Goal: Task Accomplishment & Management: Manage account settings

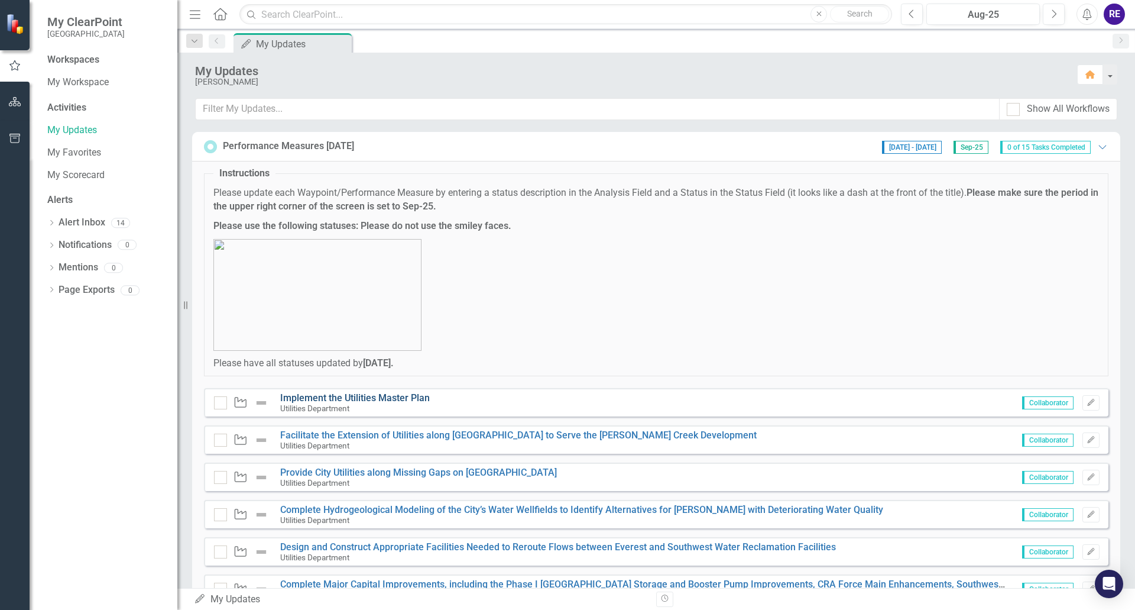
click at [385, 395] on link "Implement the Utilities Master Plan" at bounding box center [355, 397] width 150 height 11
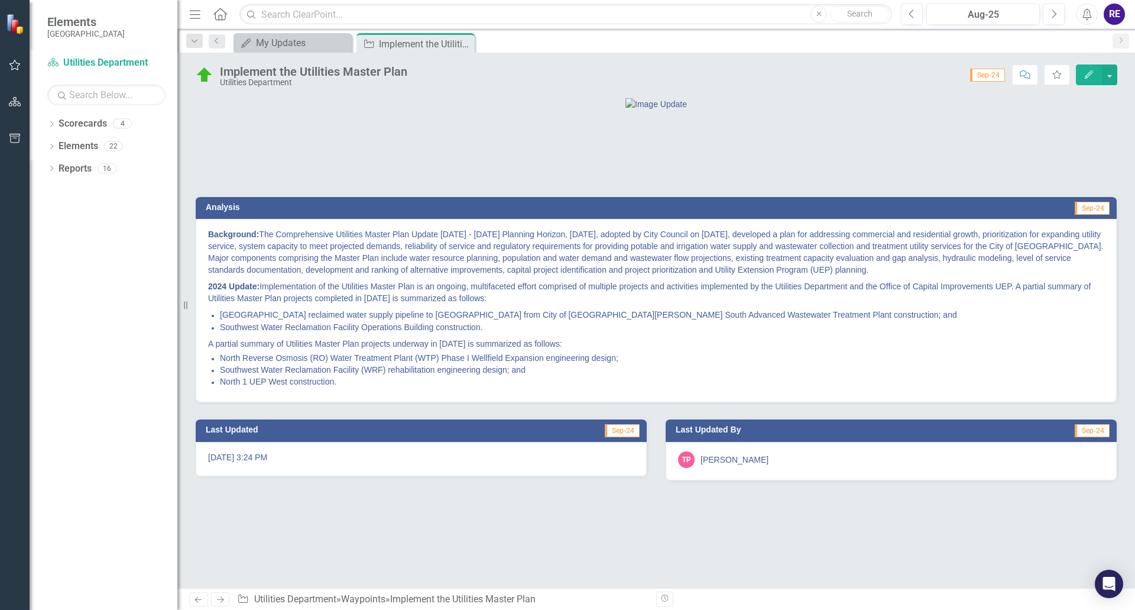
click at [987, 75] on span "Sep-24" at bounding box center [987, 75] width 35 height 13
click at [993, 77] on span "Sep-24" at bounding box center [987, 75] width 35 height 13
click at [993, 14] on div "Aug-25" at bounding box center [983, 15] width 105 height 14
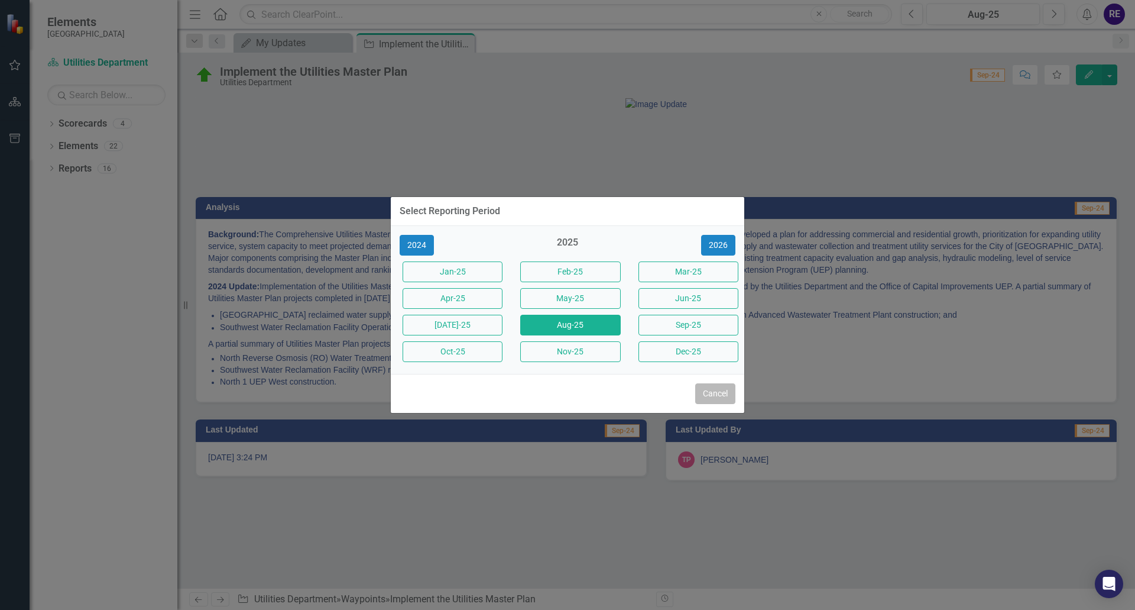
click at [715, 396] on button "Cancel" at bounding box center [715, 393] width 40 height 21
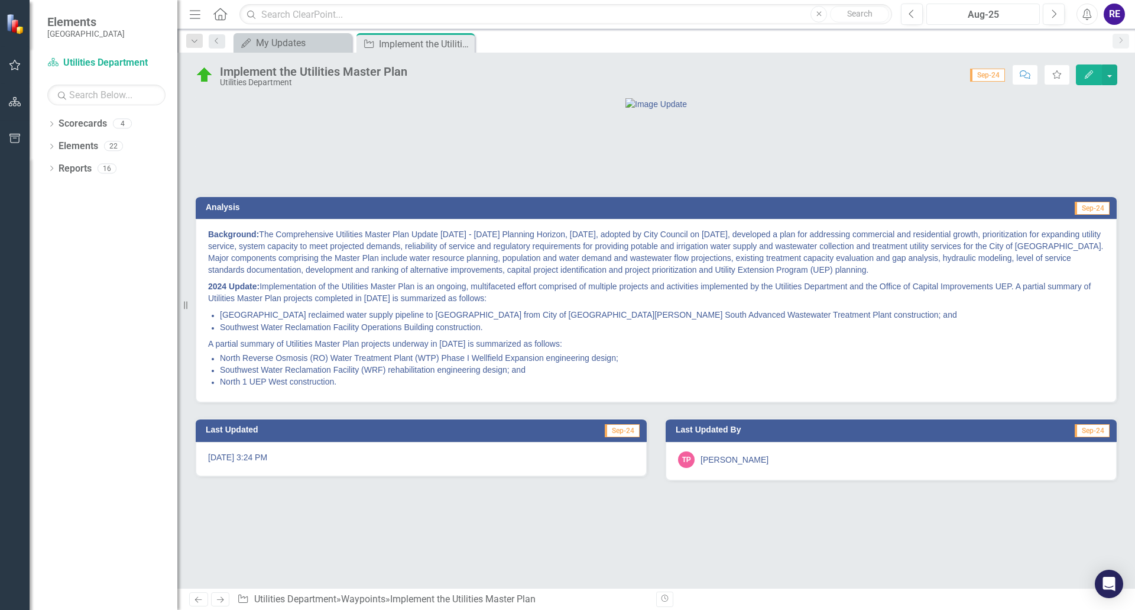
click at [966, 20] on div "Aug-25" at bounding box center [983, 15] width 105 height 14
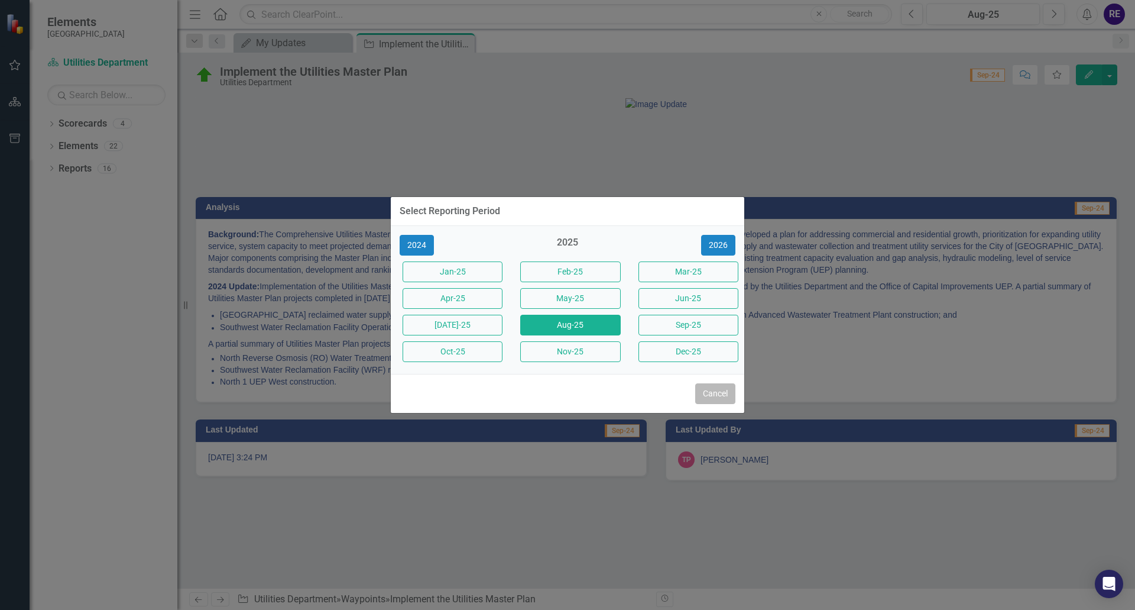
click at [724, 397] on button "Cancel" at bounding box center [715, 393] width 40 height 21
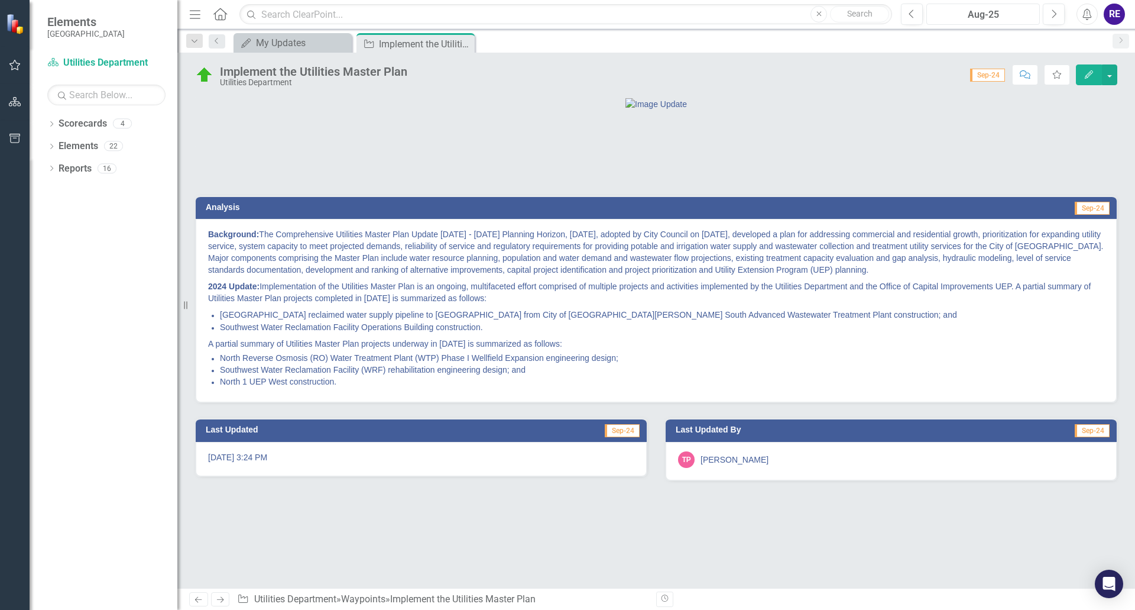
click at [967, 20] on div "Aug-25" at bounding box center [983, 15] width 105 height 14
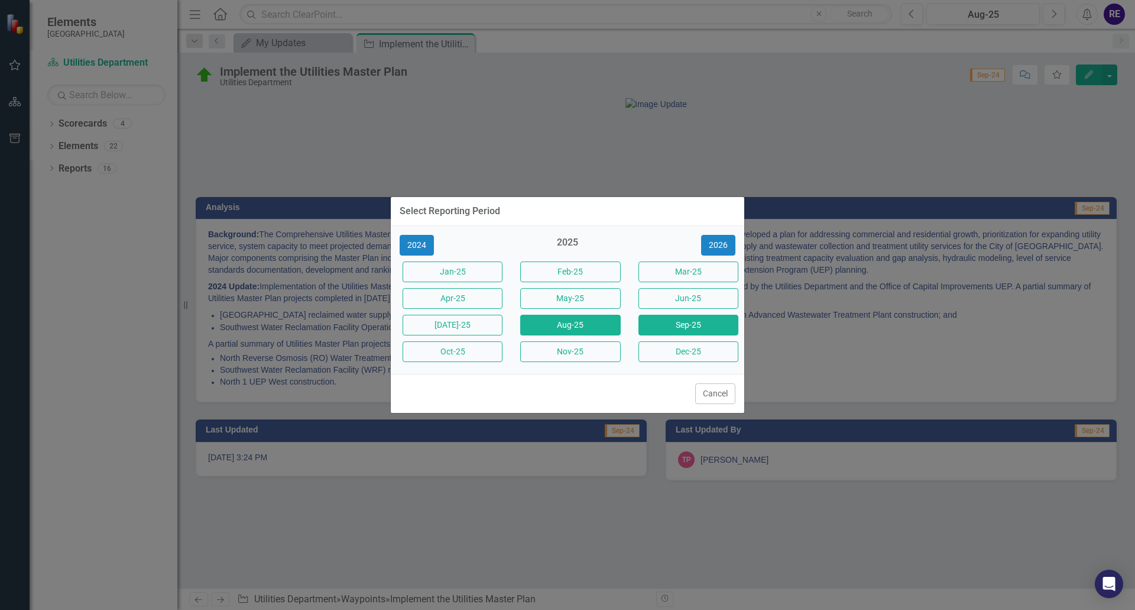
click at [714, 326] on button "Sep-25" at bounding box center [689, 325] width 100 height 21
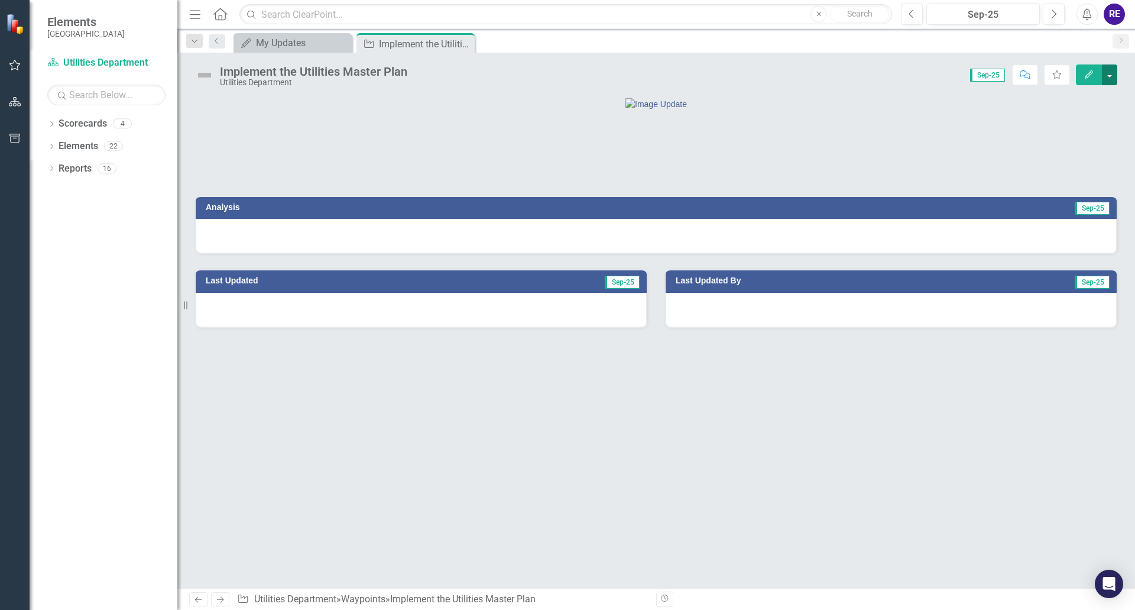
click at [993, 74] on button "button" at bounding box center [1109, 74] width 15 height 21
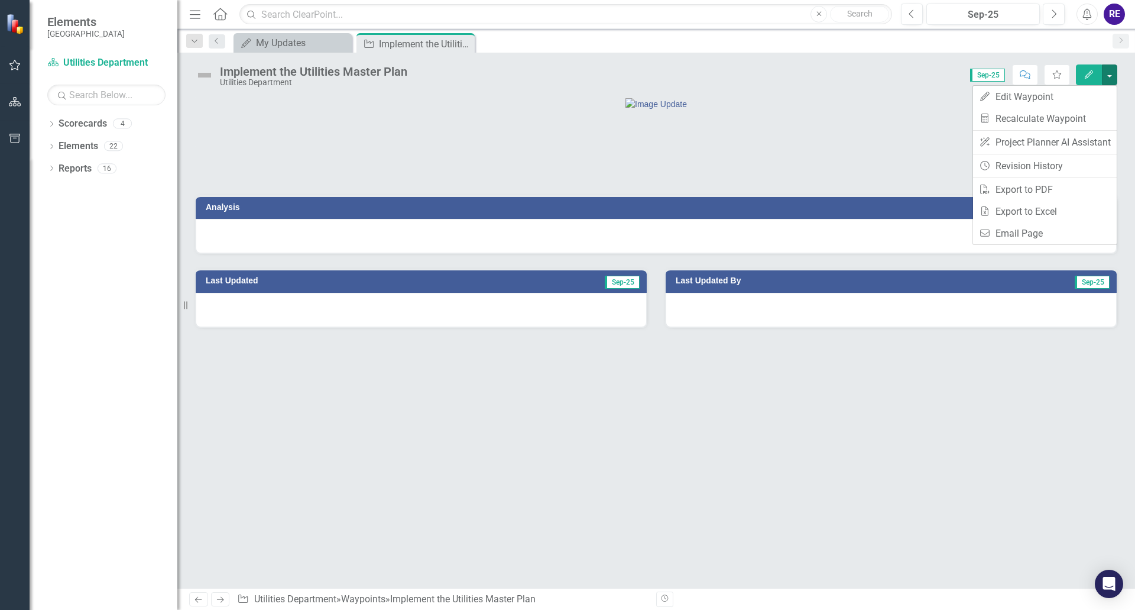
click at [887, 110] on div at bounding box center [656, 104] width 921 height 12
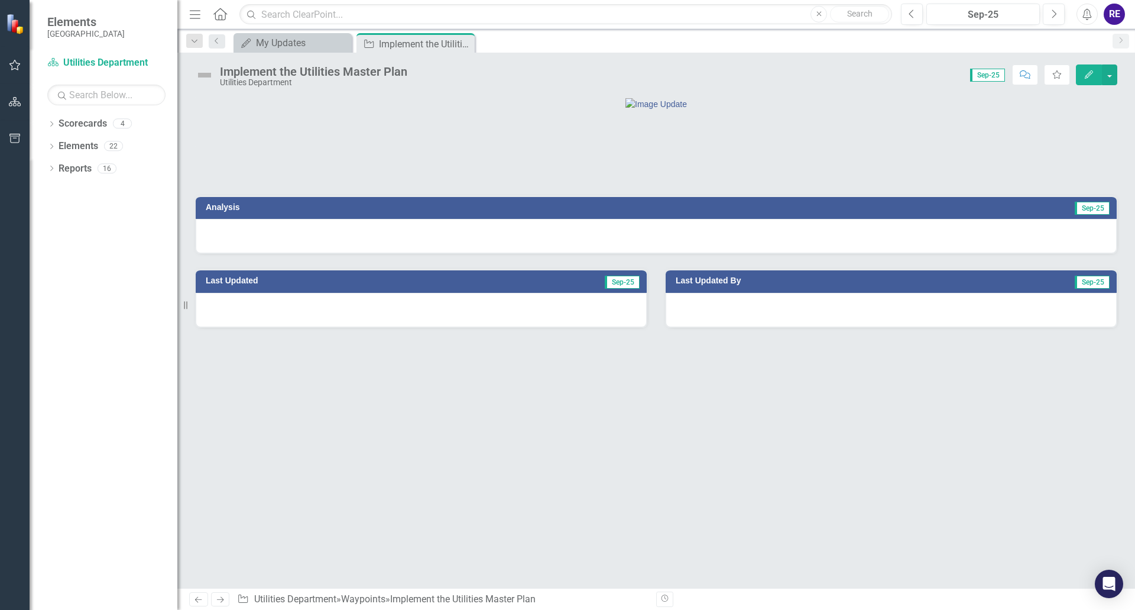
click at [349, 253] on div at bounding box center [656, 236] width 921 height 34
click at [266, 253] on div at bounding box center [656, 236] width 921 height 34
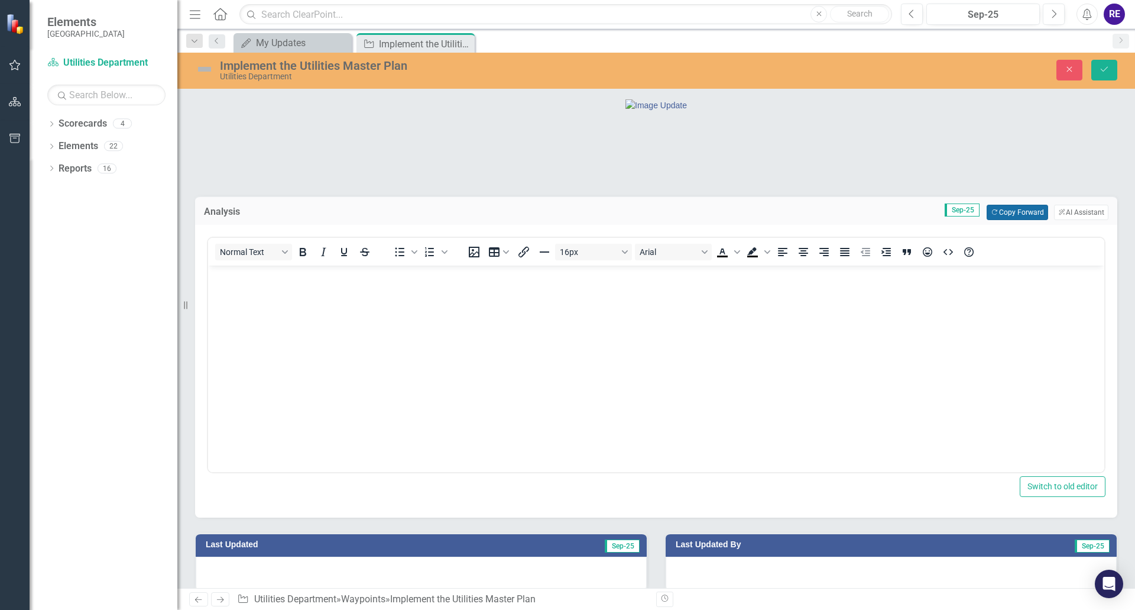
click at [993, 220] on button "Copy Forward Copy Forward" at bounding box center [1017, 212] width 61 height 15
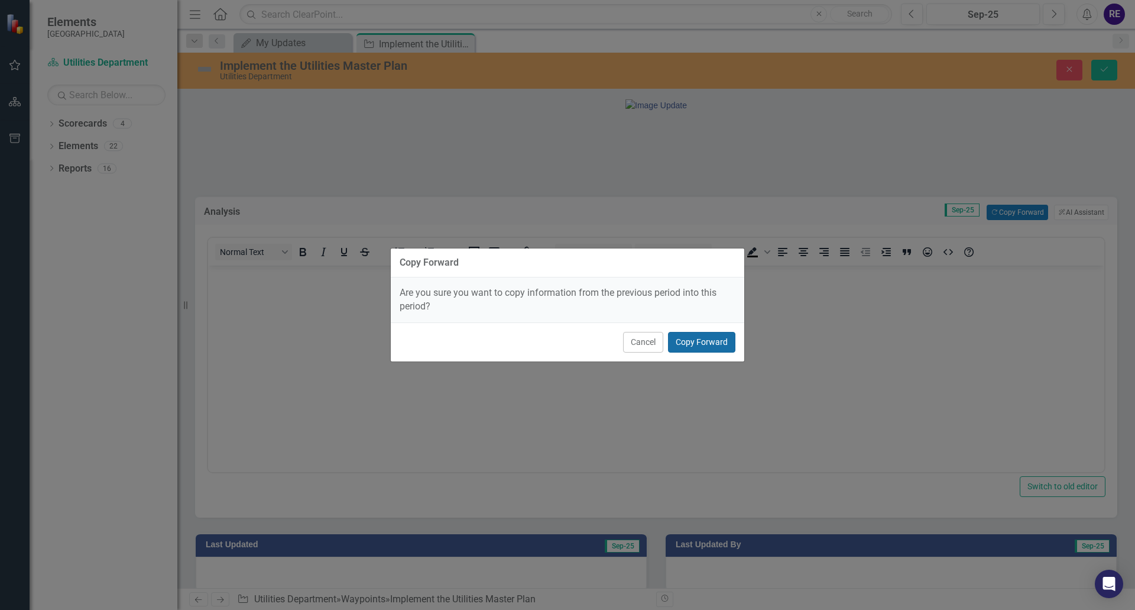
click at [693, 339] on button "Copy Forward" at bounding box center [701, 342] width 67 height 21
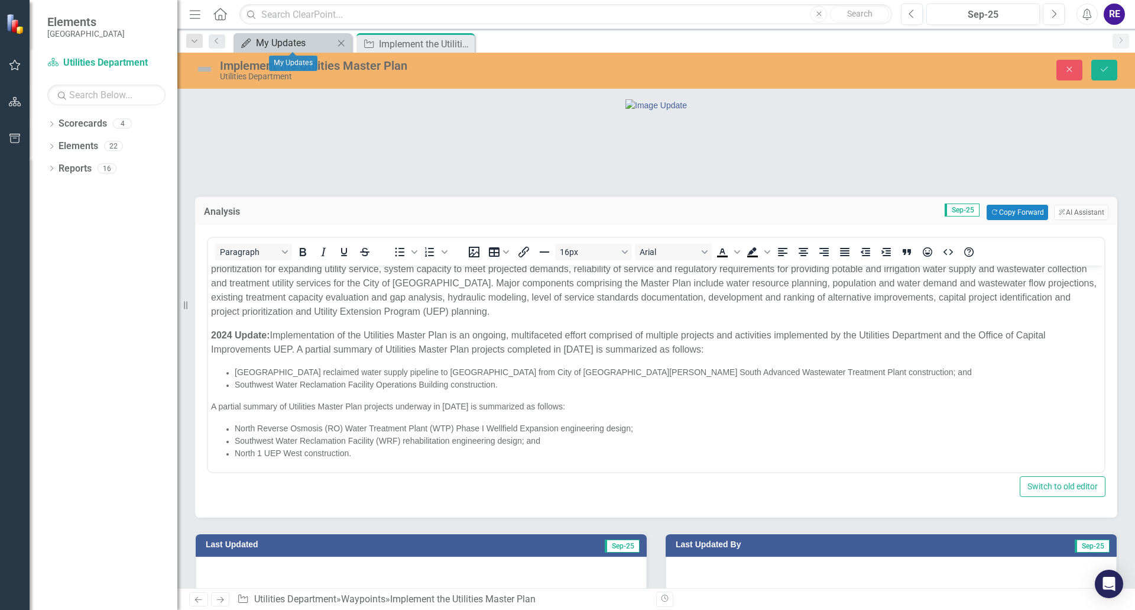
click at [305, 47] on div "My Updates" at bounding box center [295, 42] width 78 height 15
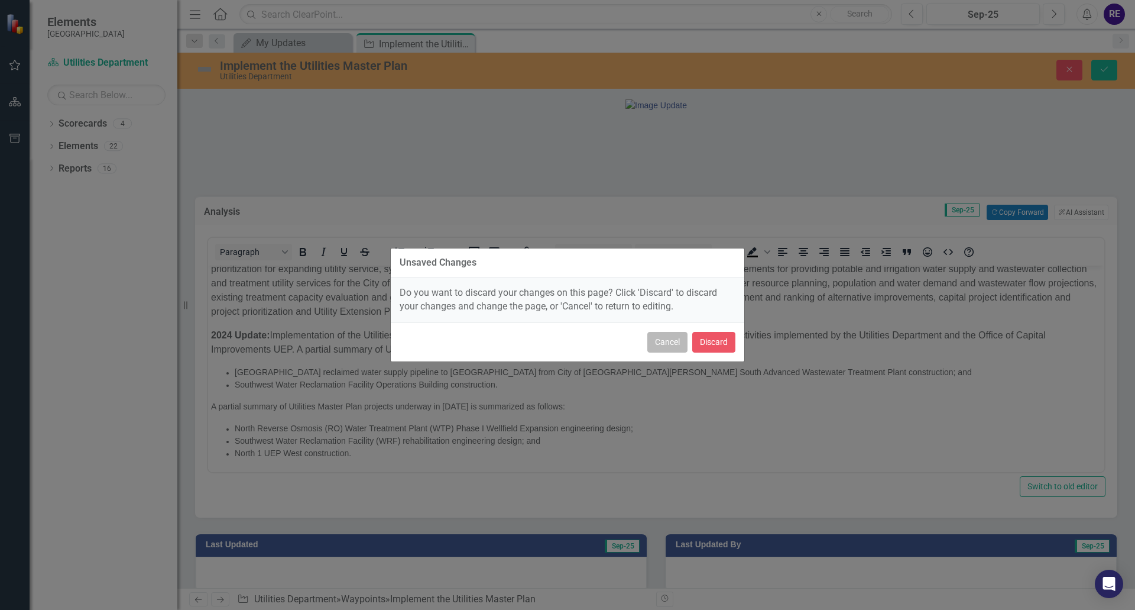
click at [676, 342] on button "Cancel" at bounding box center [667, 342] width 40 height 21
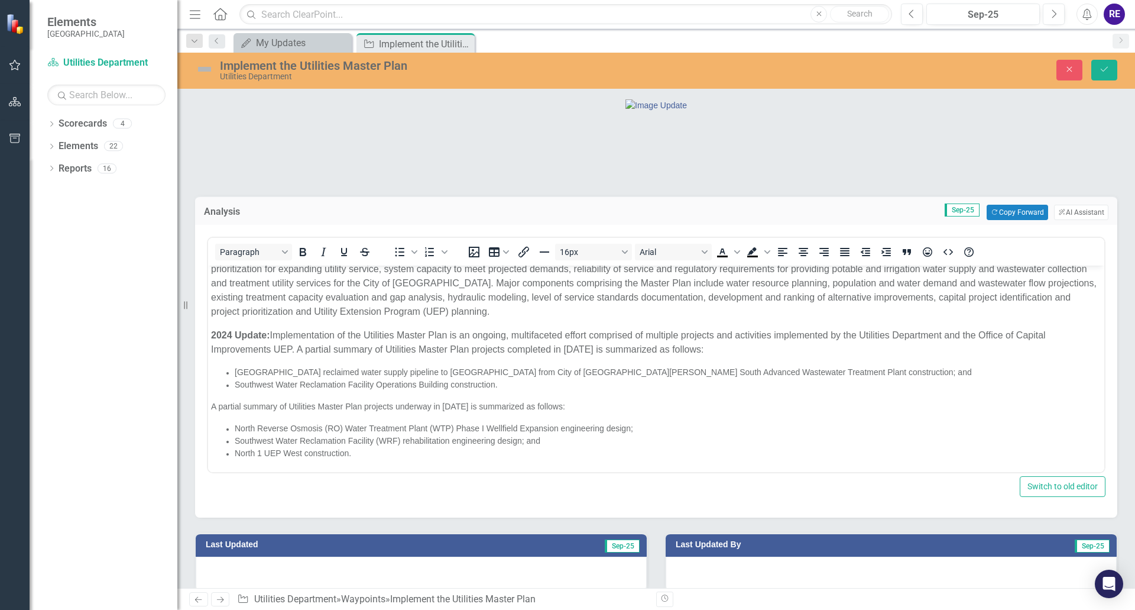
click at [679, 400] on p "A partial summary of Utilities Master Plan projects underway in [DATE] is summa…" at bounding box center [656, 406] width 890 height 12
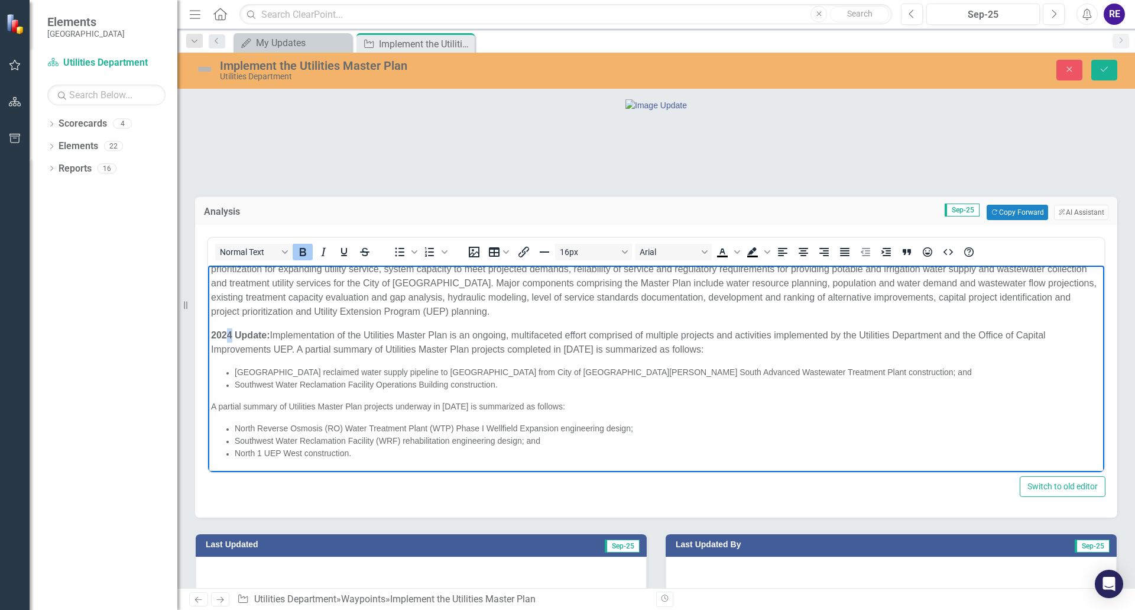
click at [231, 335] on strong "2024 Update:" at bounding box center [240, 335] width 59 height 10
click at [585, 349] on p "2025 Update: Implementation of the Utilities Master Plan is an ongoing, multifa…" at bounding box center [656, 342] width 890 height 28
click at [274, 370] on span "[GEOGRAPHIC_DATA] reclaimed water supply pipeline to [GEOGRAPHIC_DATA] from Cit…" at bounding box center [603, 371] width 737 height 9
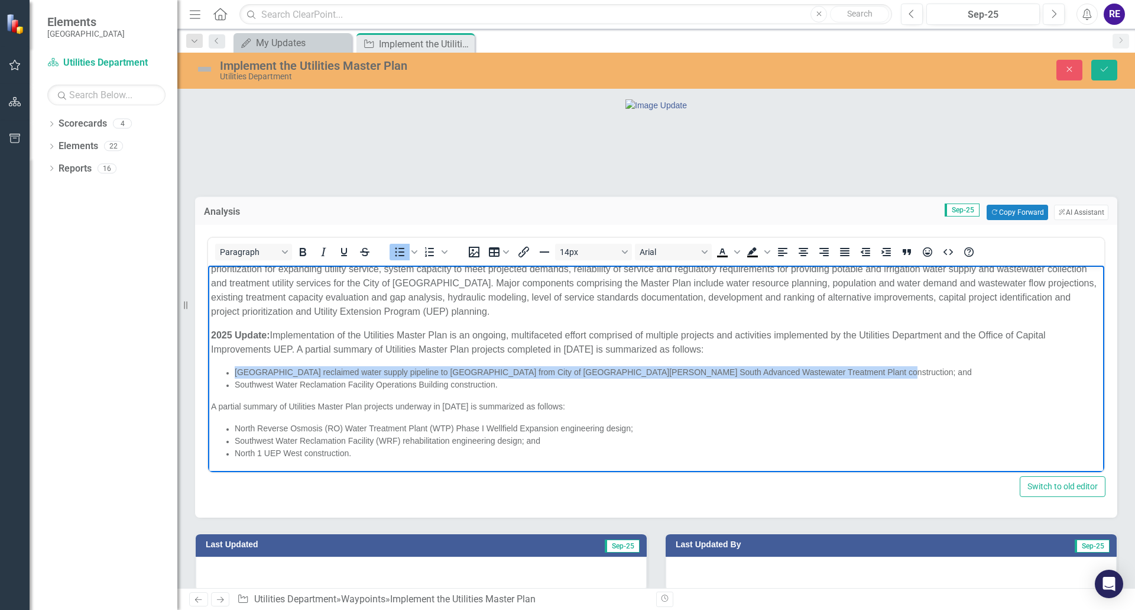
drag, startPoint x: 235, startPoint y: 371, endPoint x: 847, endPoint y: 370, distance: 612.5
click at [847, 370] on li "[GEOGRAPHIC_DATA] reclaimed water supply pipeline to [GEOGRAPHIC_DATA] from Cit…" at bounding box center [668, 372] width 867 height 12
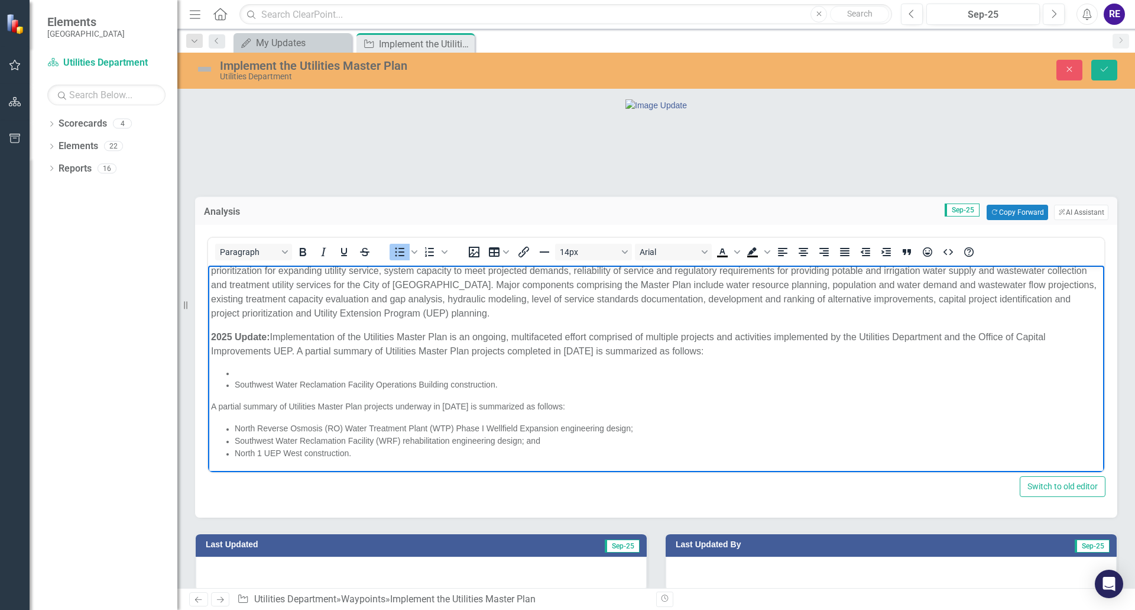
scroll to position [19, 0]
click at [235, 371] on li "Rich Text Area. Press ALT-0 for help." at bounding box center [668, 373] width 867 height 11
click at [305, 371] on li "Acquisition of the former Southwest Aggregates mine property for utilization as…" at bounding box center [668, 373] width 867 height 11
click at [299, 385] on span "Southwest Water Reclamation Facility Operations Building construction." at bounding box center [366, 384] width 263 height 9
drag, startPoint x: 234, startPoint y: 372, endPoint x: 610, endPoint y: 374, distance: 376.0
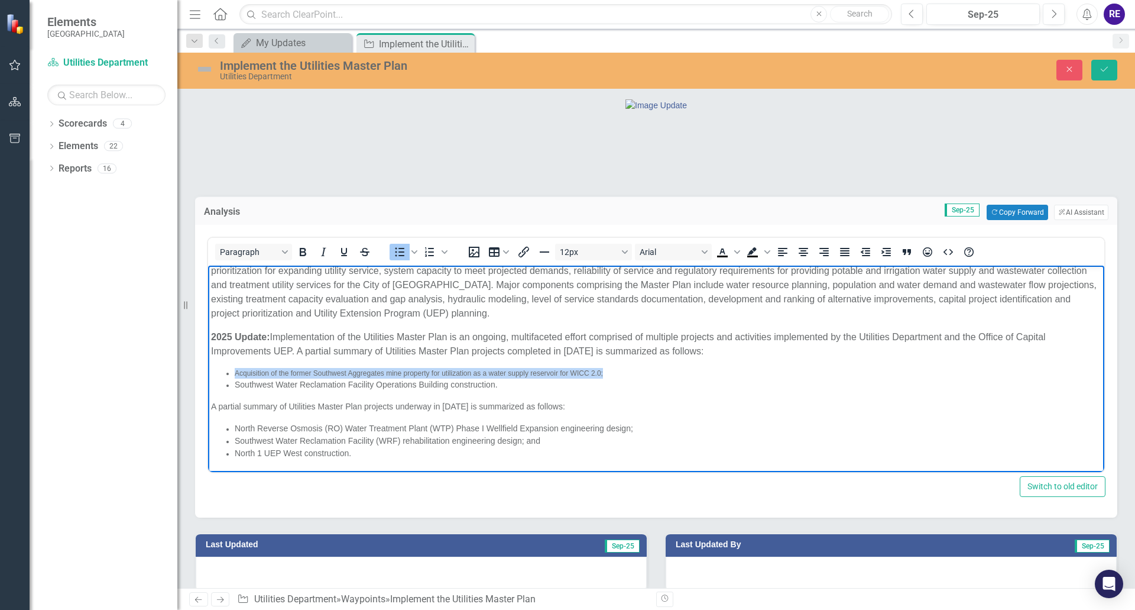
click at [610, 374] on ul "Acquisition of the former Southwest Aggregates mine property for utilization as…" at bounding box center [656, 379] width 890 height 23
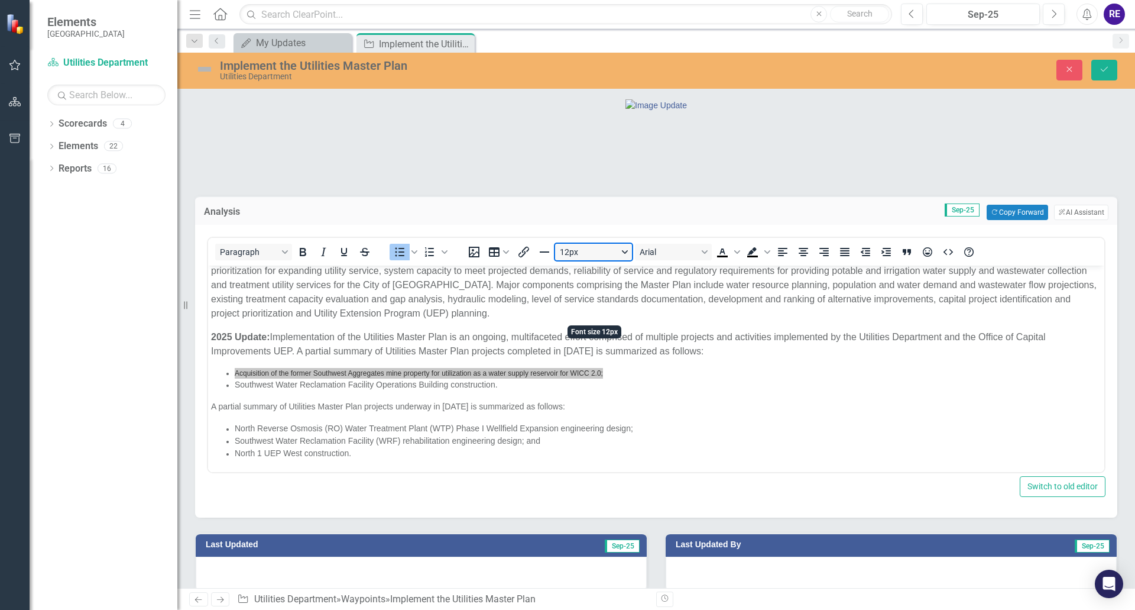
click at [624, 260] on button "12px" at bounding box center [593, 252] width 77 height 17
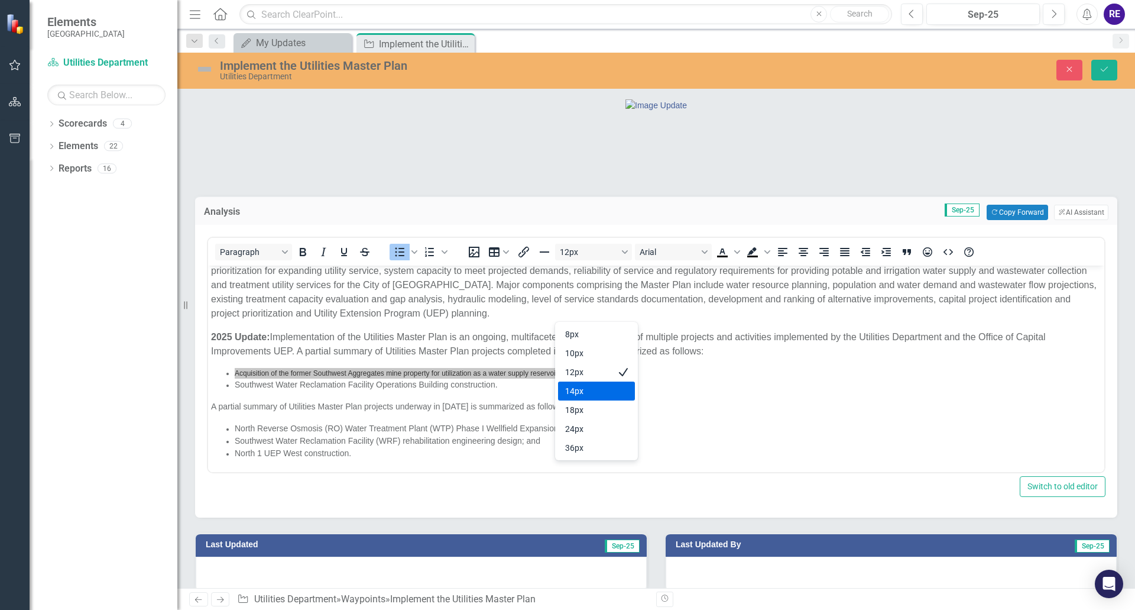
click at [587, 393] on div "14px" at bounding box center [588, 391] width 46 height 14
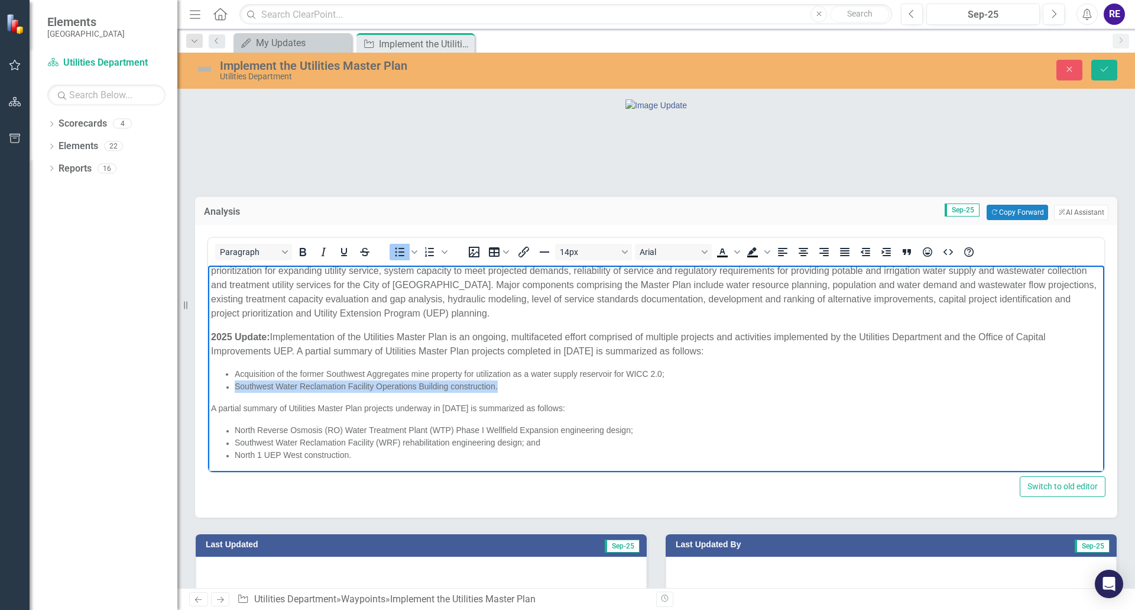
drag, startPoint x: 235, startPoint y: 387, endPoint x: 506, endPoint y: 384, distance: 271.4
click at [506, 384] on li "Southwest Water Reclamation Facility Operations Building construction." at bounding box center [668, 386] width 867 height 12
click at [236, 384] on li "﻿" at bounding box center [668, 386] width 867 height 12
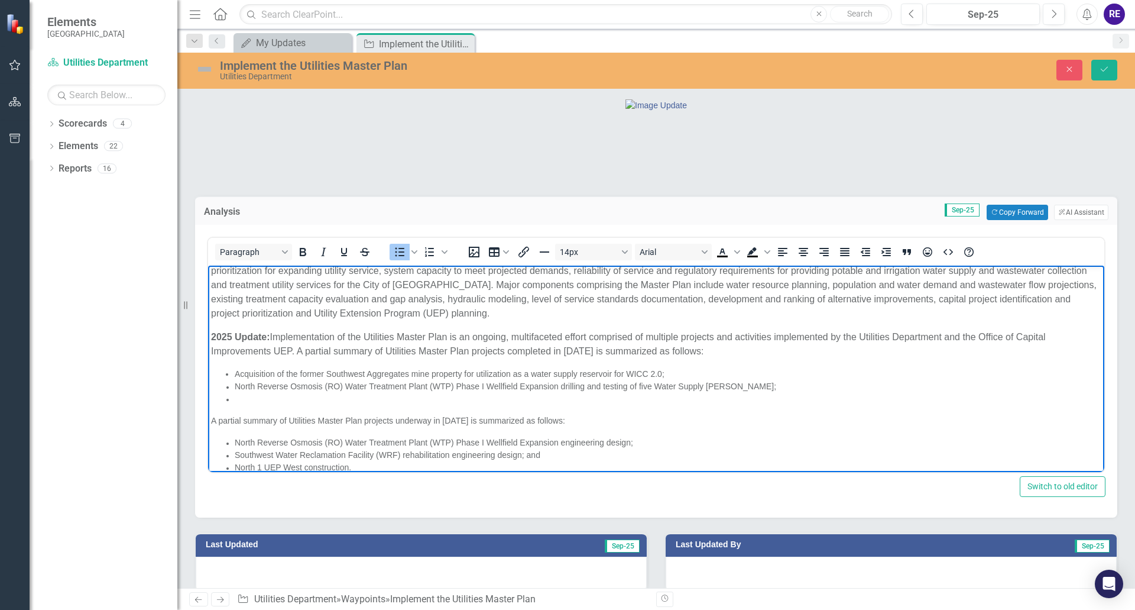
click at [236, 398] on li "Rich Text Area. Press ALT-0 for help." at bounding box center [668, 399] width 867 height 12
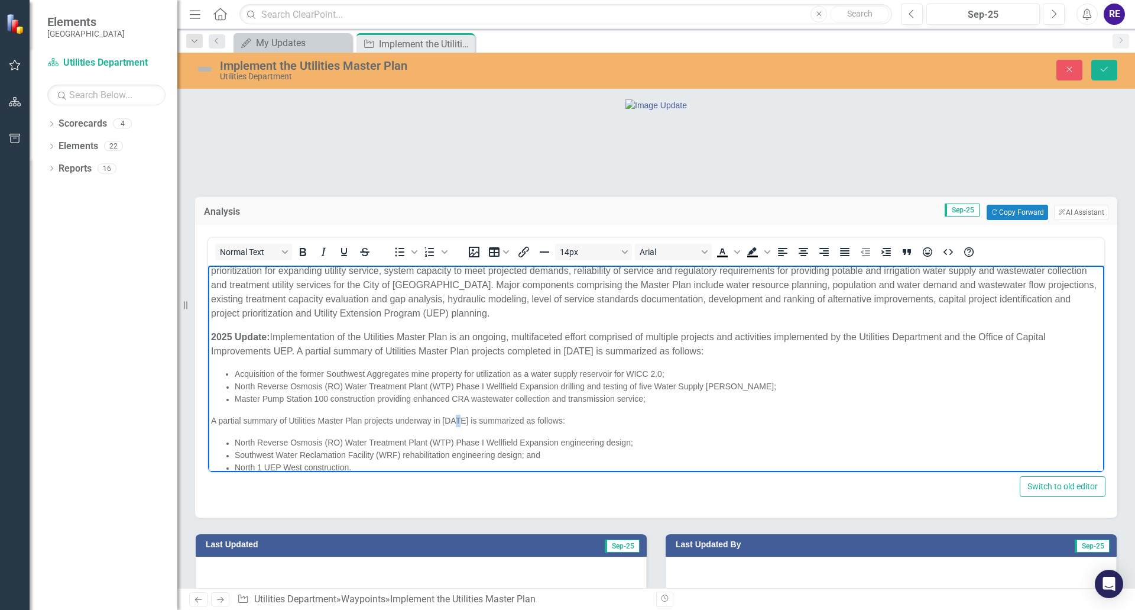
click at [459, 420] on span "A partial summary of Utilities Master Plan projects underway in [DATE] is summa…" at bounding box center [388, 420] width 354 height 9
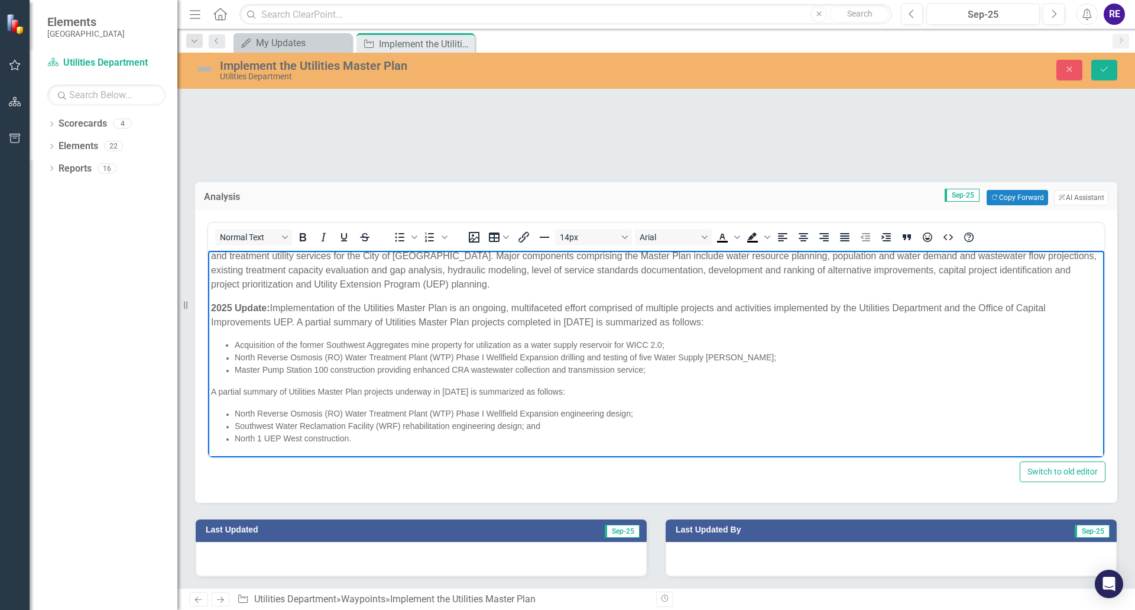
scroll to position [59, 0]
click at [567, 378] on body "Background: The Comprehensive Utilities Master Plan Update [DATE] - [DATE] Plan…" at bounding box center [656, 337] width 896 height 239
click at [235, 413] on span "North Reverse Osmosis (RO) Water Treatment Plant (WTP) Phase I Wellfield Expans…" at bounding box center [434, 413] width 398 height 9
click at [236, 414] on li "Rich Text Area. Press ALT-0 for help." at bounding box center [668, 413] width 867 height 12
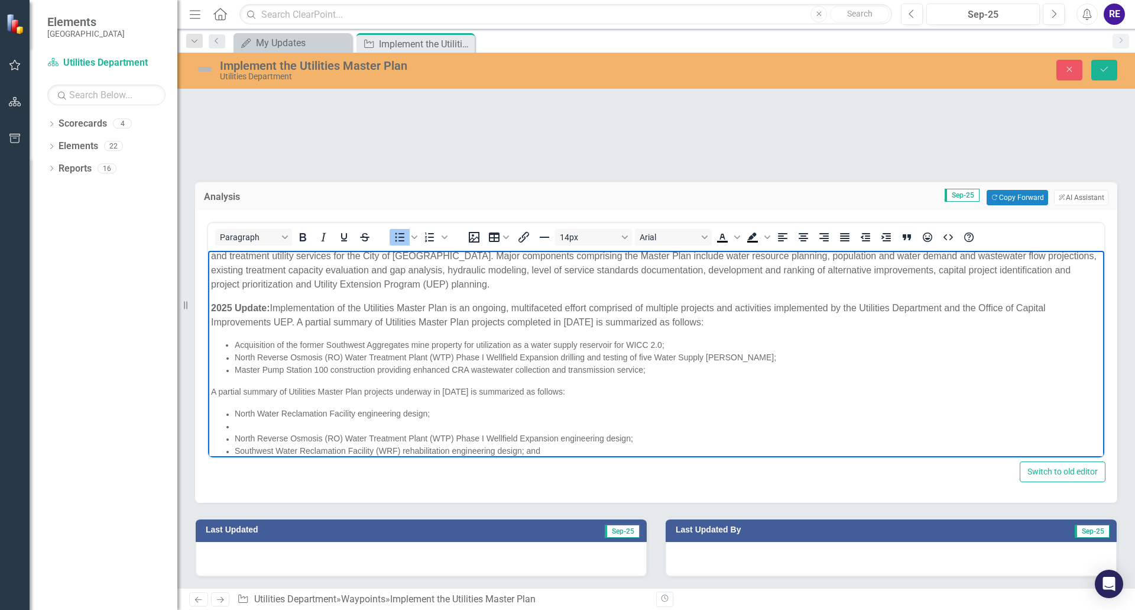
click at [238, 422] on li "Rich Text Area. Press ALT-0 for help." at bounding box center [668, 426] width 867 height 12
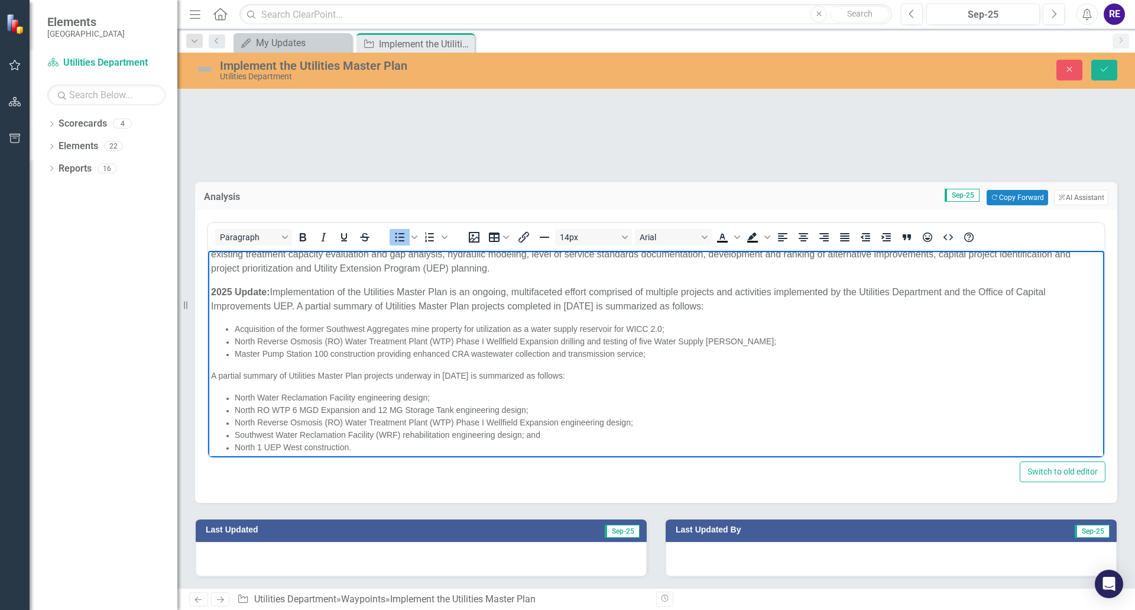
scroll to position [58, 0]
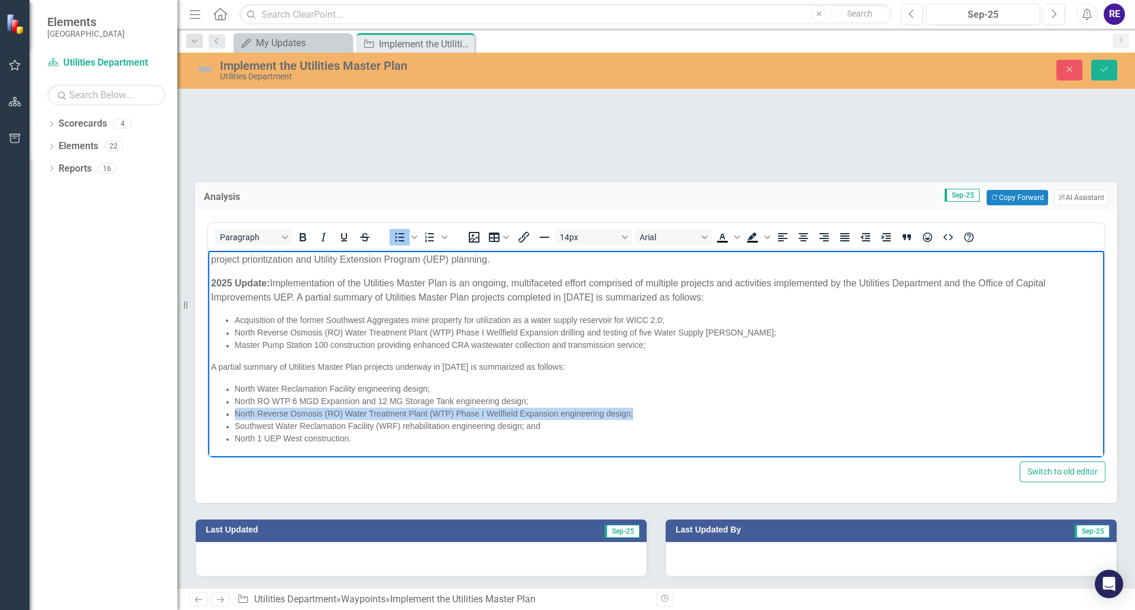
drag, startPoint x: 235, startPoint y: 414, endPoint x: 635, endPoint y: 414, distance: 400.3
click at [635, 414] on li "North Reverse Osmosis (RO) Water Treatment Plant (WTP) Phase I Wellfield Expans…" at bounding box center [668, 413] width 867 height 12
click at [237, 401] on span "North RO WTP 6 MGD Expansion and 12 MG Storage Tank engineering design;" at bounding box center [382, 400] width 294 height 9
click at [250, 422] on span "Southwest Water Reclamation Facility (WRF) rehabilitation engineering design; a…" at bounding box center [388, 425] width 306 height 9
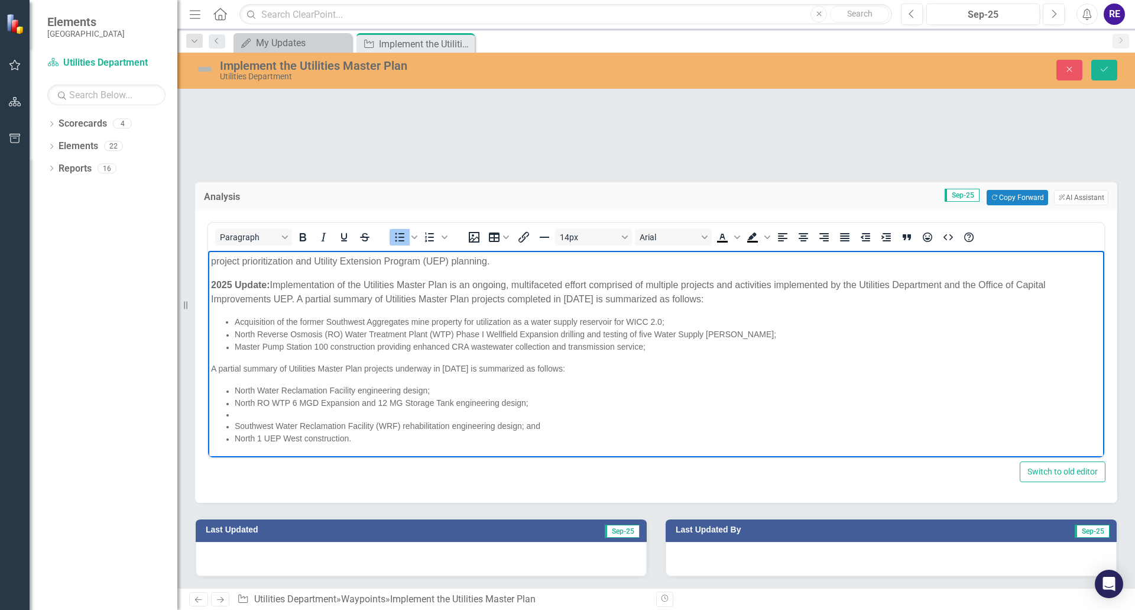
click at [238, 413] on li "Rich Text Area. Press ALT-0 for help." at bounding box center [668, 414] width 867 height 11
drag, startPoint x: 236, startPoint y: 412, endPoint x: 643, endPoint y: 414, distance: 406.8
click at [643, 414] on li "North RO WTP Phase I Wellfield Expansion engineering design and construction bi…" at bounding box center [668, 414] width 867 height 11
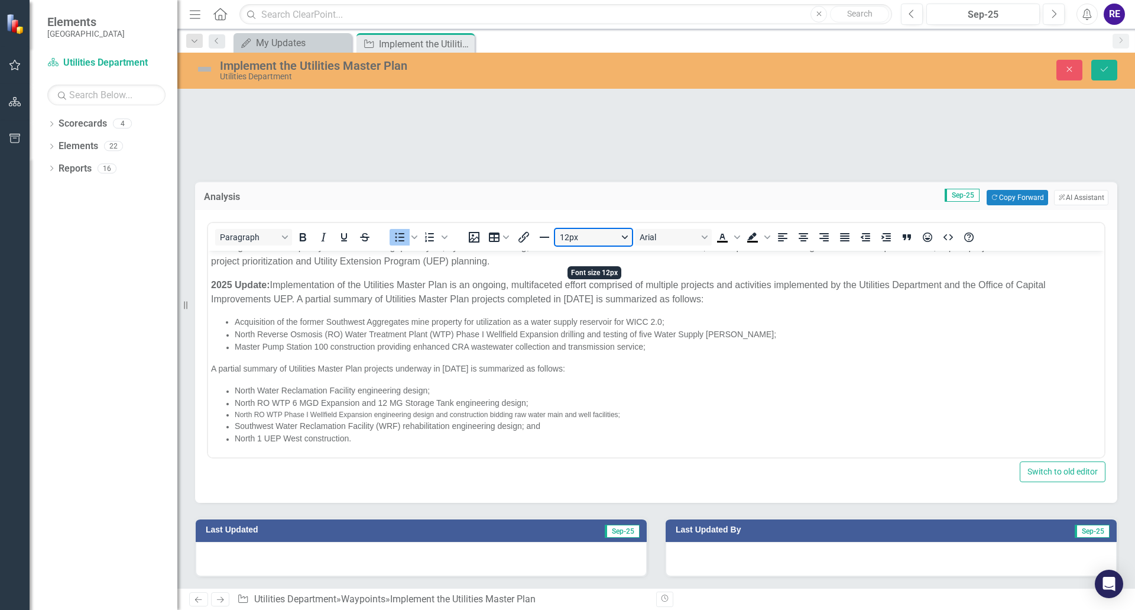
click at [623, 245] on button "12px" at bounding box center [593, 237] width 77 height 17
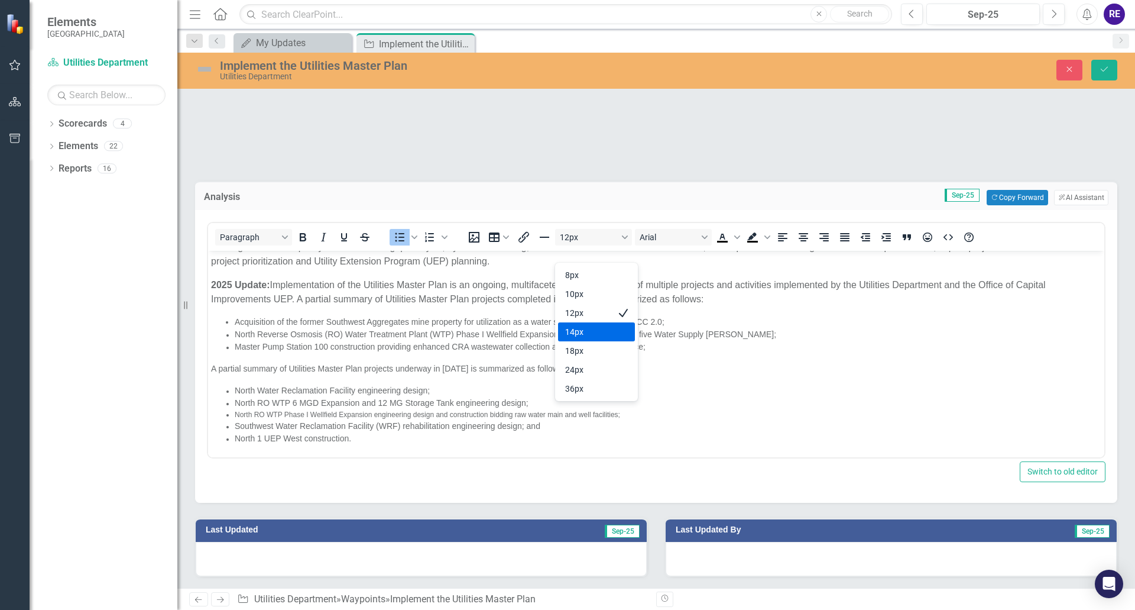
click at [591, 329] on div "14px" at bounding box center [588, 332] width 46 height 14
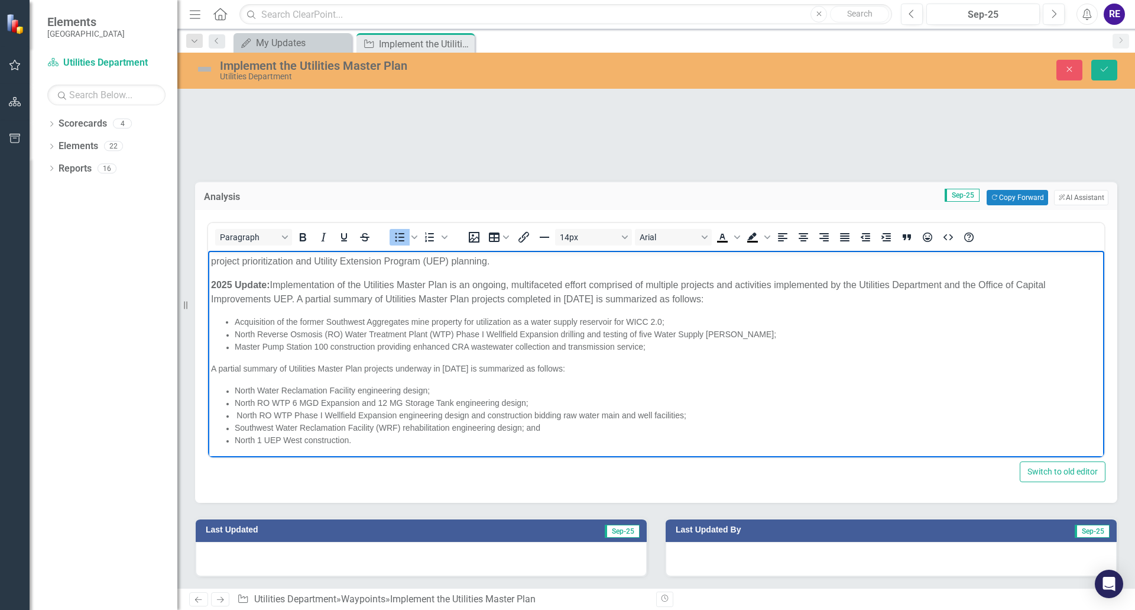
click at [271, 413] on span "North RO WTP Phase I Wellfield Expansion engineering design and construction bi…" at bounding box center [461, 414] width 450 height 9
click at [237, 413] on span "North RO WTP Phase I Wellfield Expansion engineering design and construction bi…" at bounding box center [461, 414] width 450 height 9
click at [685, 417] on li "North RO WTP Phase I Wellfield Expansion engineering design and construction bi…" at bounding box center [668, 415] width 867 height 12
click at [234, 427] on ul "North Water Reclamation Facility engineering design; [GEOGRAPHIC_DATA] 6 MGD Ex…" at bounding box center [656, 421] width 890 height 74
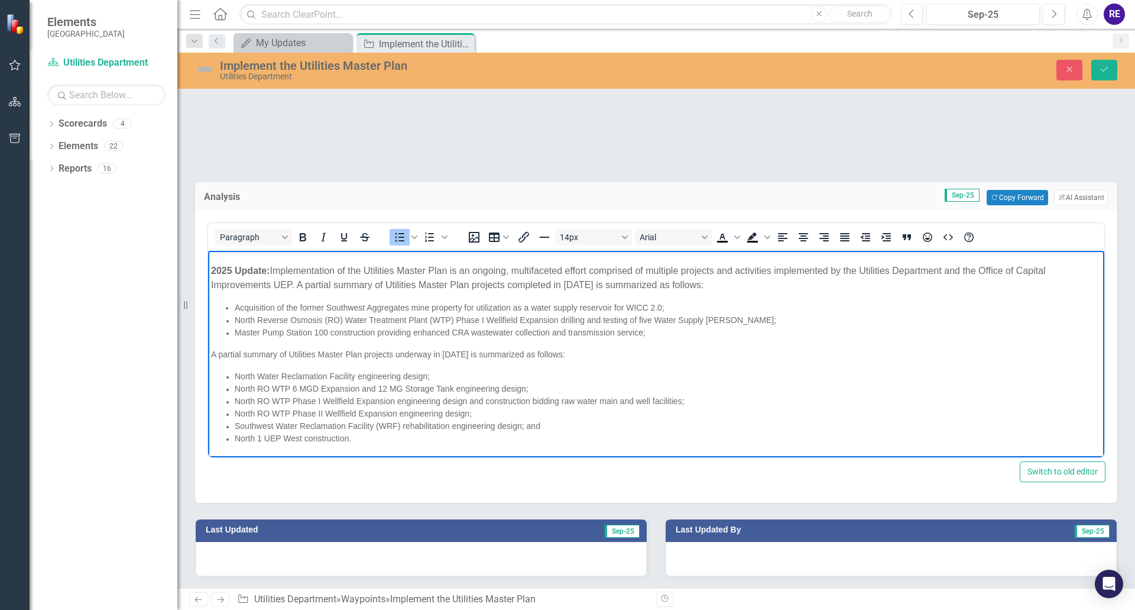
click at [354, 439] on li "North 1 UEP West construction." at bounding box center [668, 438] width 867 height 12
click at [348, 438] on span "North 1 UEP West construction." at bounding box center [293, 437] width 116 height 9
click at [438, 438] on span "North 1 UEP West construction and North 1 UEP East bidding." at bounding box center [350, 437] width 231 height 9
click at [465, 439] on li "North 1 UEP West construction and North 1 UEP East bidding." at bounding box center [668, 438] width 867 height 12
click at [463, 439] on span "North 1 UEP West construction and North 1 UEP East bidding." at bounding box center [349, 437] width 229 height 9
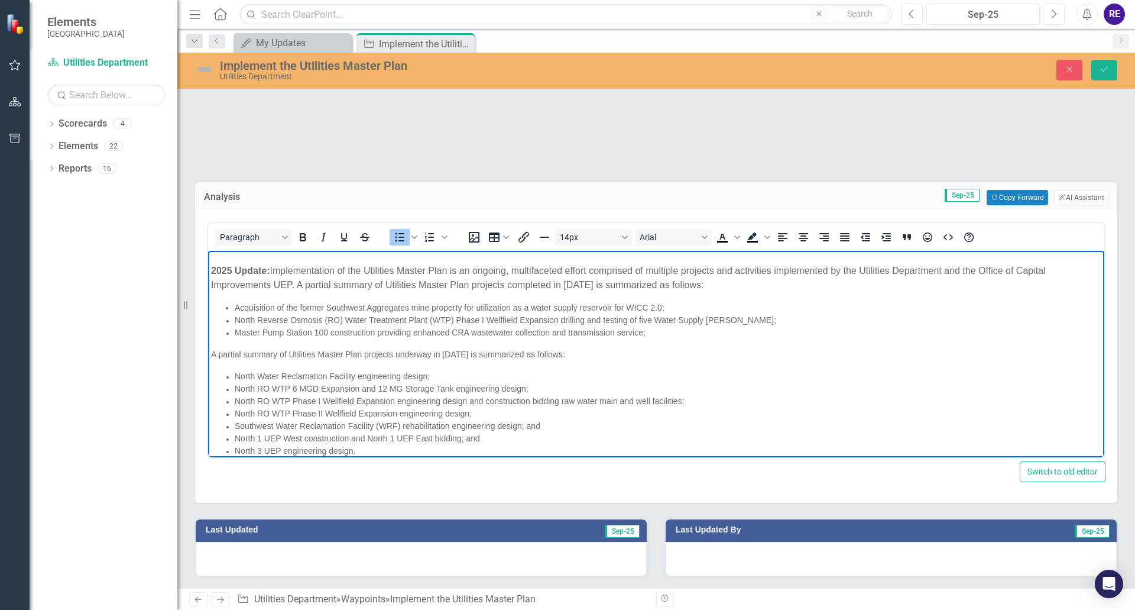
click at [539, 425] on span "Southwest Water Reclamation Facility (WRF) rehabilitation engineering design; a…" at bounding box center [388, 425] width 306 height 9
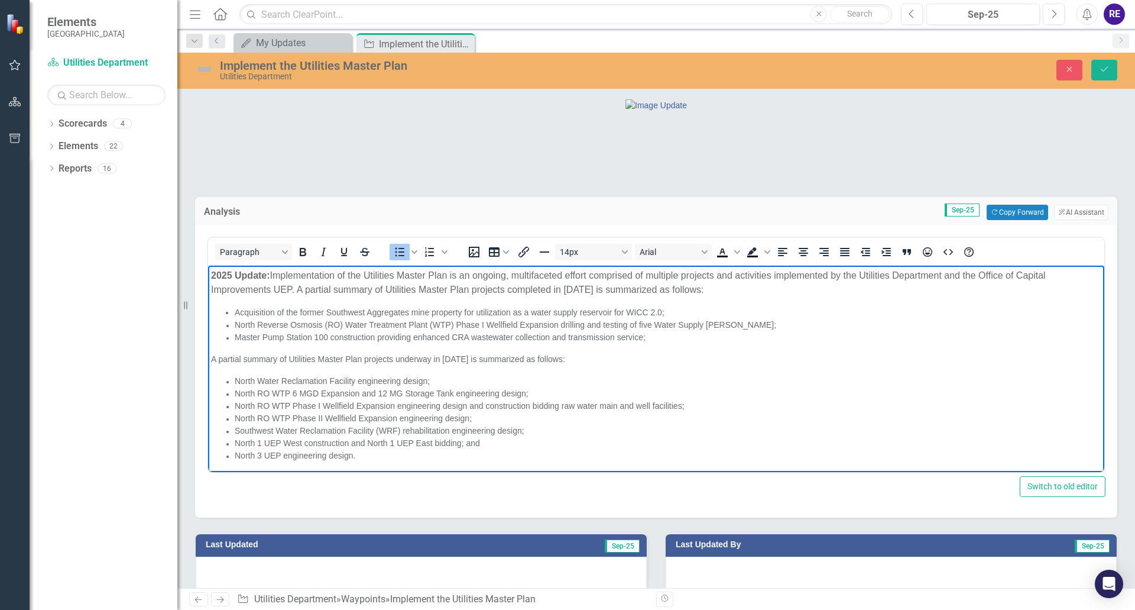
scroll to position [83, 0]
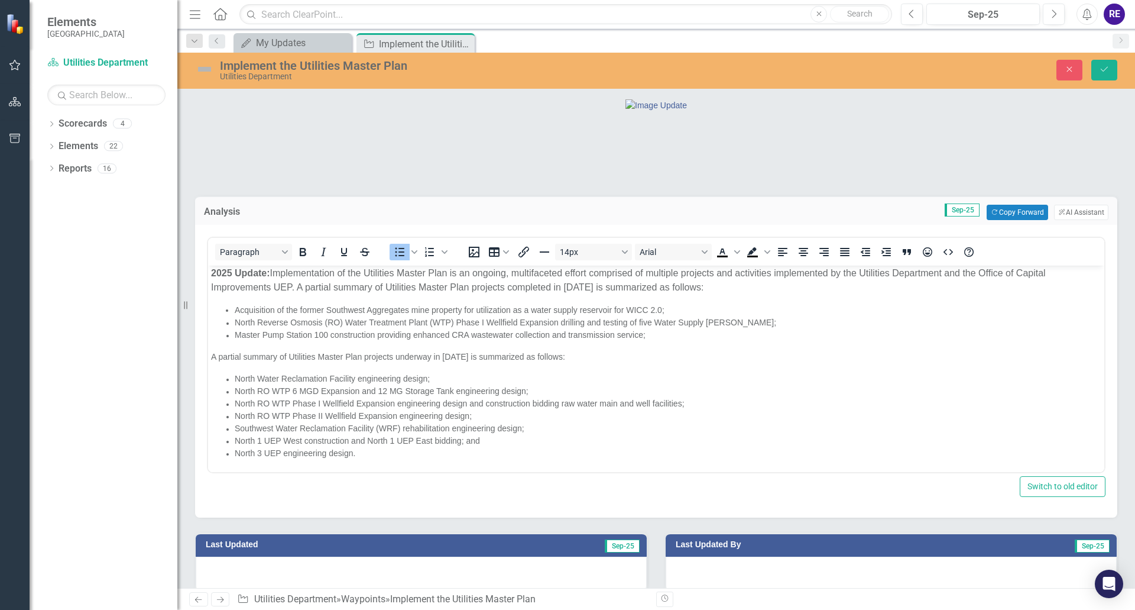
click at [204, 69] on img at bounding box center [204, 69] width 19 height 19
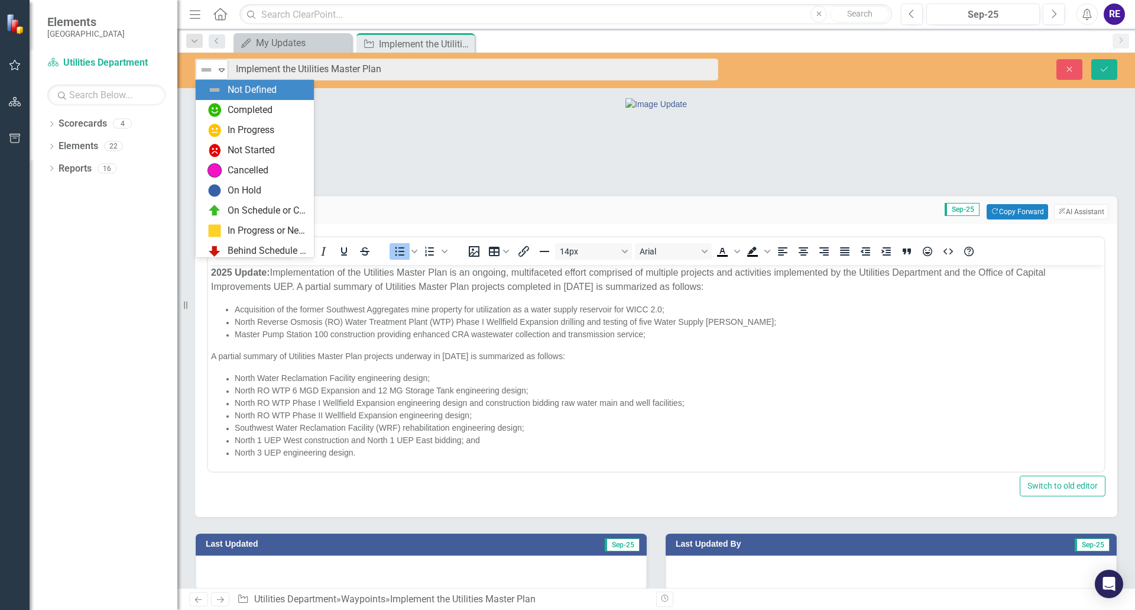
click at [223, 70] on icon "Expand" at bounding box center [222, 69] width 12 height 9
click at [270, 215] on div "On Schedule or Complete" at bounding box center [267, 211] width 79 height 14
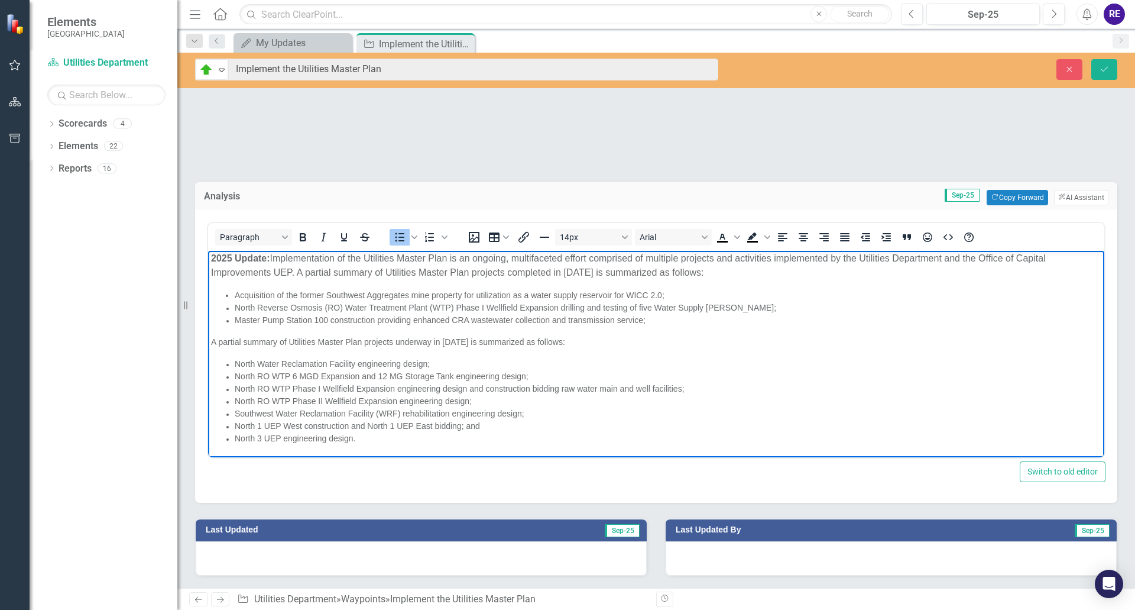
scroll to position [70, 0]
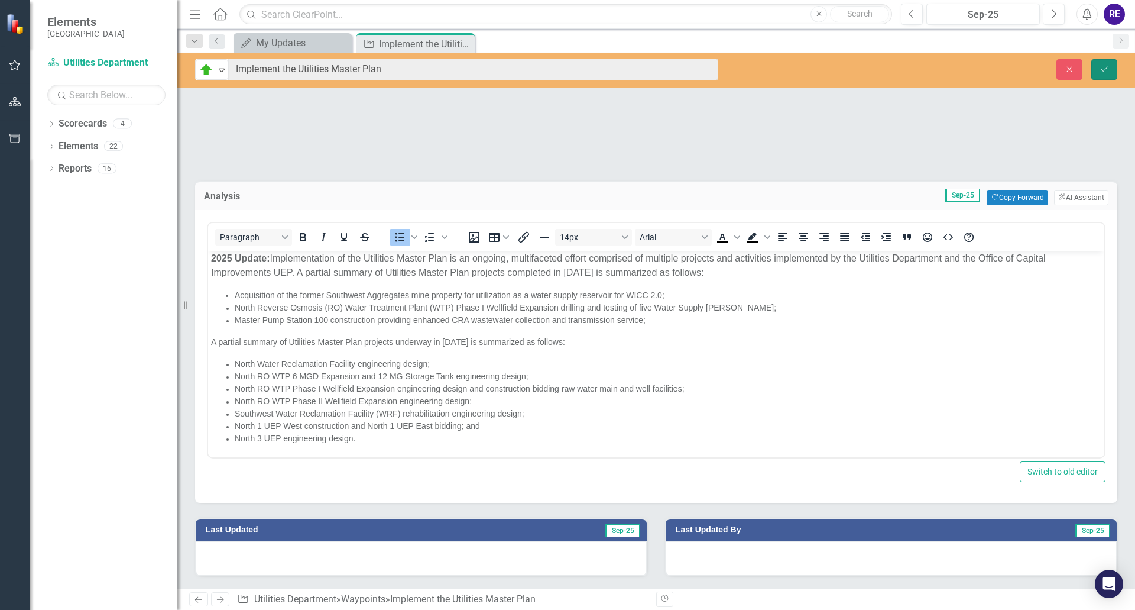
click at [993, 69] on icon "Save" at bounding box center [1104, 69] width 11 height 8
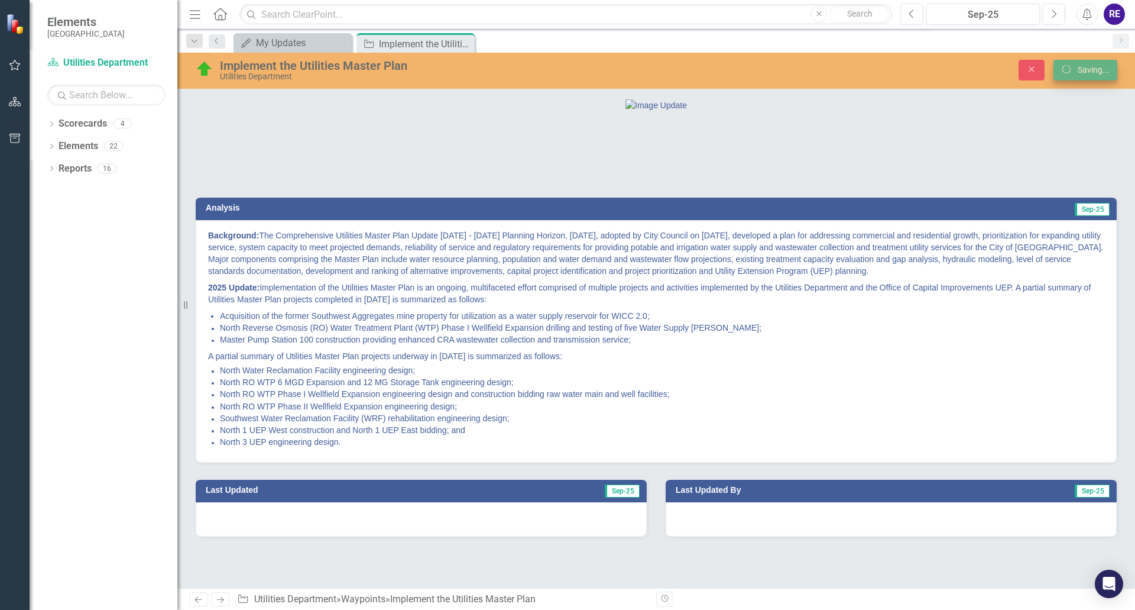
scroll to position [22, 0]
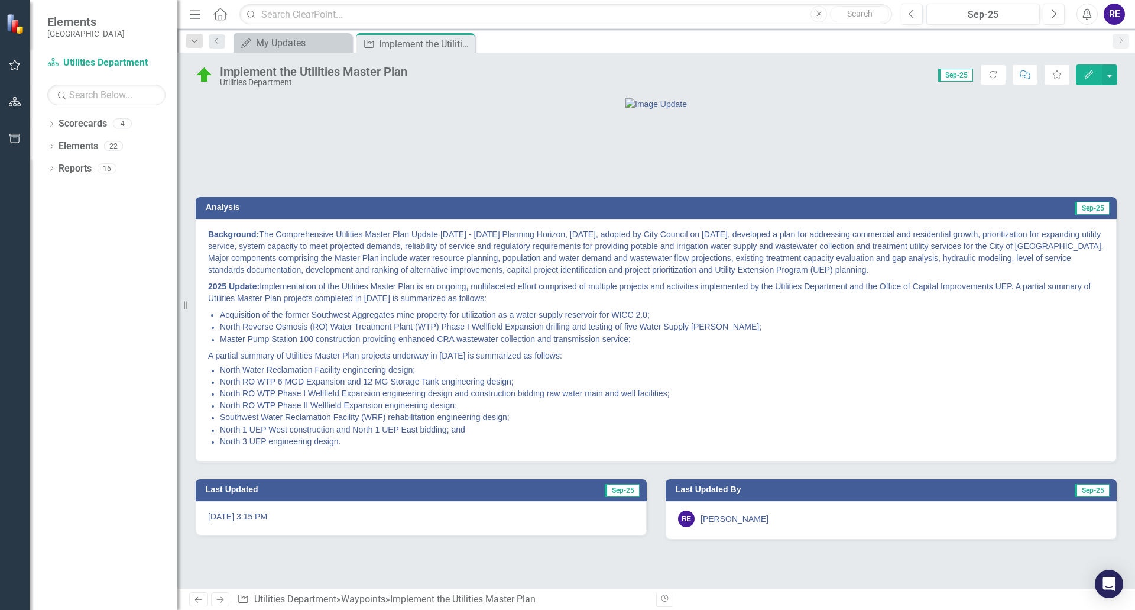
click at [448, 344] on span "Master Pump Station 100 construction providing enhanced CRA wastewater collecti…" at bounding box center [425, 338] width 411 height 9
click at [993, 72] on icon "button" at bounding box center [1089, 74] width 8 height 8
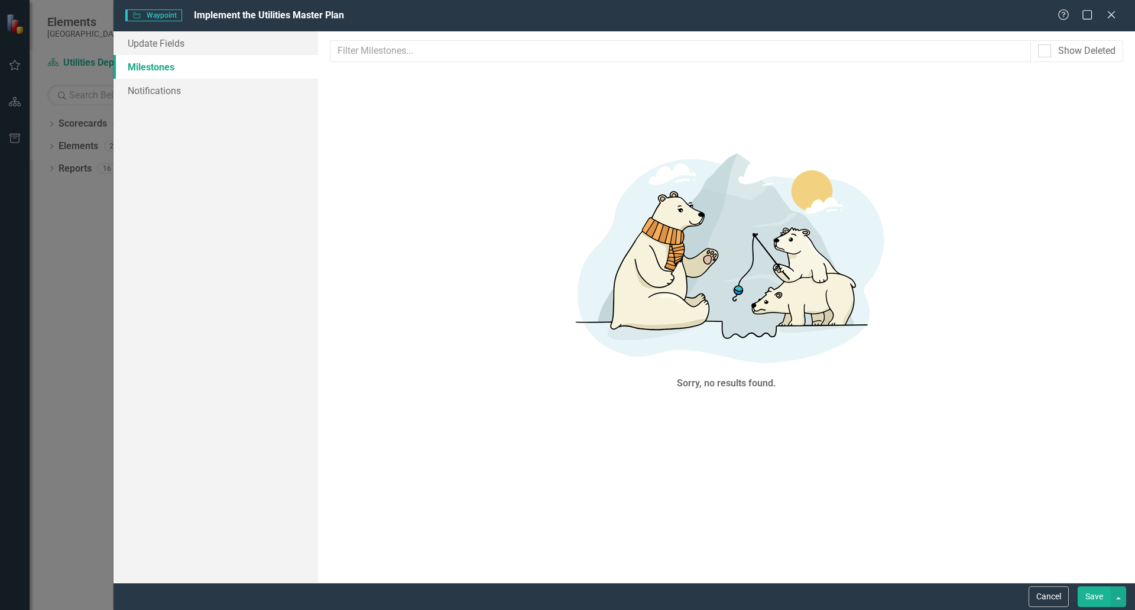
scroll to position [0, 0]
click at [993, 16] on icon at bounding box center [1111, 14] width 9 height 9
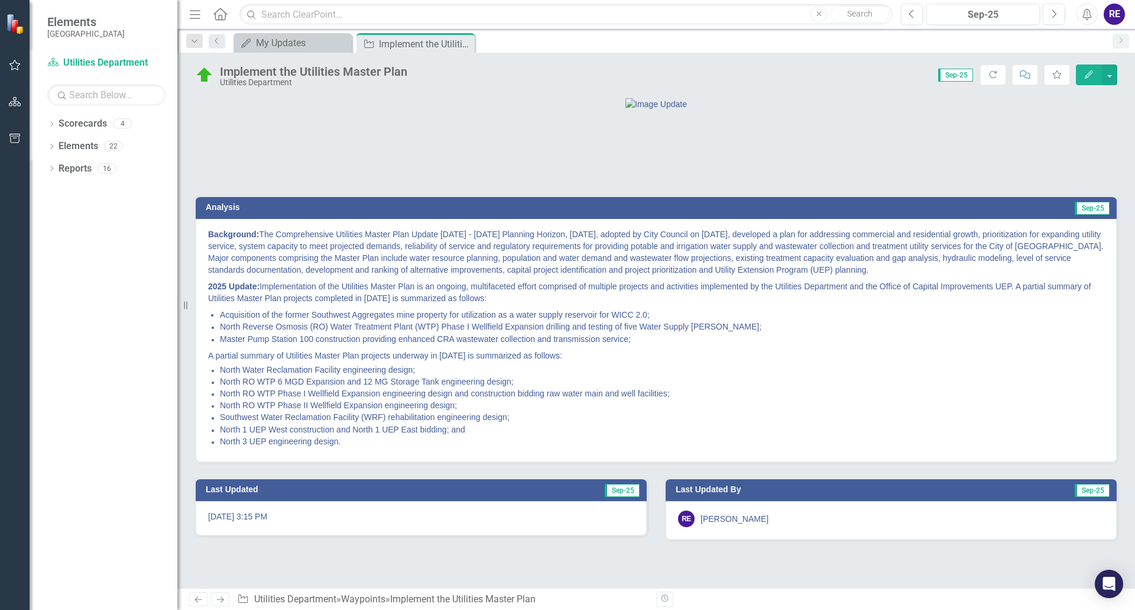
click at [769, 320] on li "Acquisition of the former Southwest Aggregates mine property for utilization as…" at bounding box center [662, 315] width 884 height 12
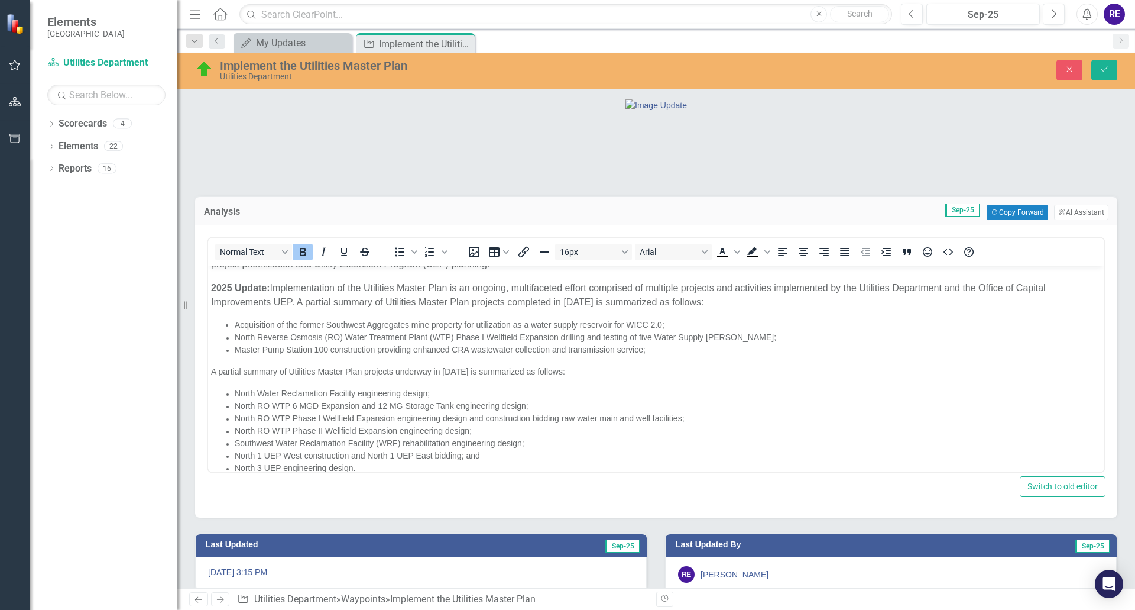
scroll to position [83, 0]
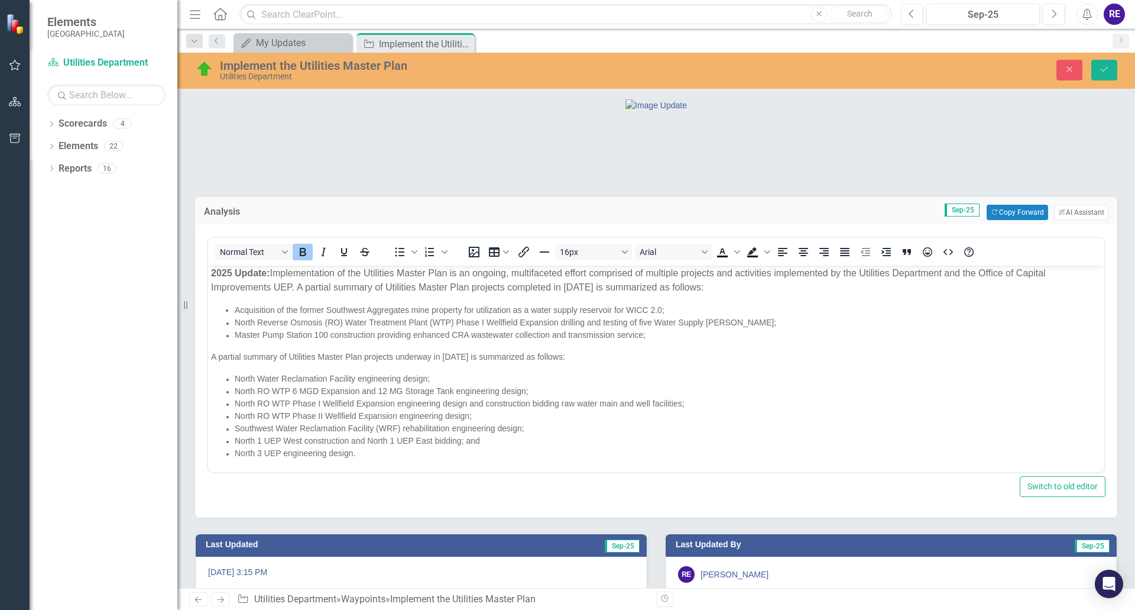
click at [573, 285] on p "2025 Update: Implementation of the Utilities Master Plan is an ongoing, multifa…" at bounding box center [656, 280] width 890 height 28
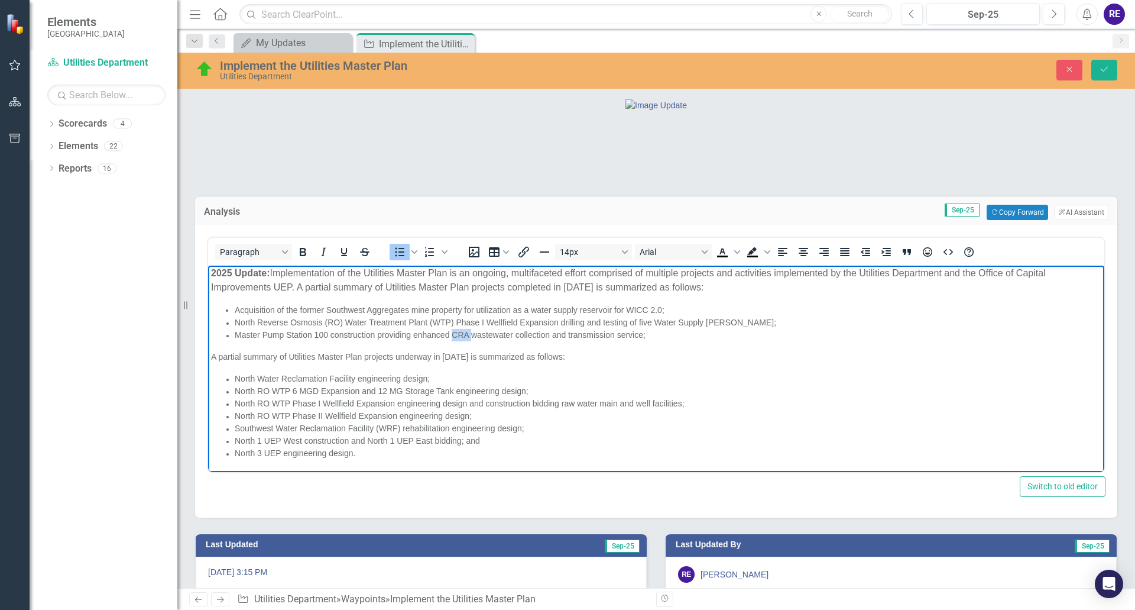
drag, startPoint x: 453, startPoint y: 335, endPoint x: 473, endPoint y: 335, distance: 20.1
click at [473, 335] on span "Master Pump Station 100 construction providing enhanced CRA wastewater collecti…" at bounding box center [440, 334] width 411 height 9
click at [624, 335] on span "Master Pump Station 100 construction providing enhanced wastewater collection a…" at bounding box center [430, 334] width 391 height 9
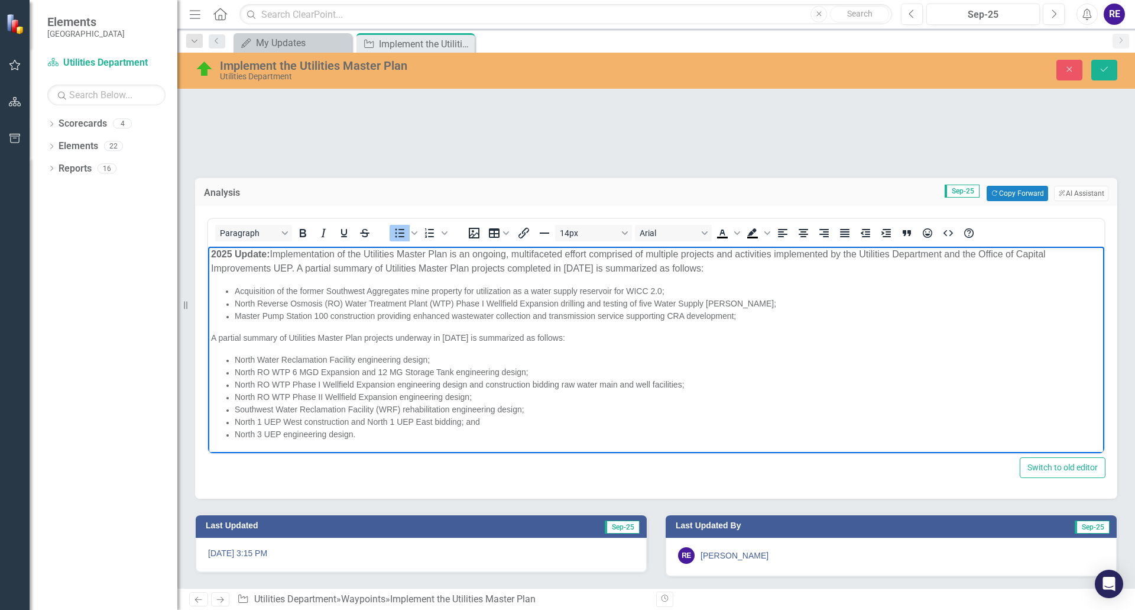
scroll to position [59, 0]
click at [236, 302] on span "North Reverse Osmosis (RO) Water Treatment Plant (WTP) Phase I Wellfield Expans…" at bounding box center [506, 303] width 542 height 9
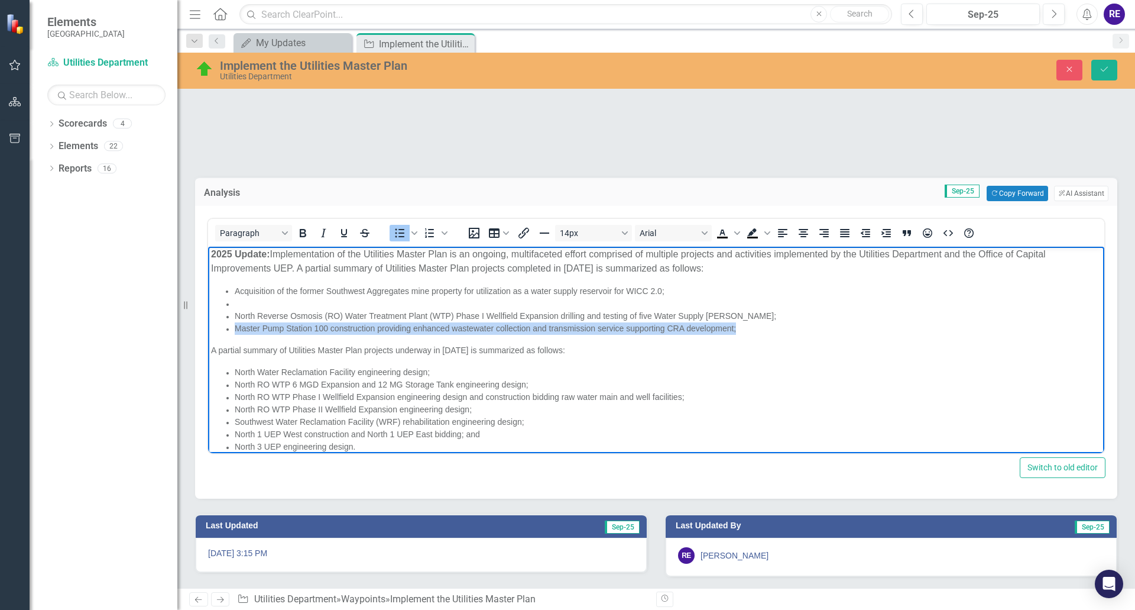
drag, startPoint x: 234, startPoint y: 328, endPoint x: 738, endPoint y: 328, distance: 504.3
click at [738, 328] on ul "Acquisition of the former Southwest Aggregates mine property for utilization as…" at bounding box center [656, 310] width 890 height 50
copy span "Master Pump Station 100 construction providing enhanced wastewater collection a…"
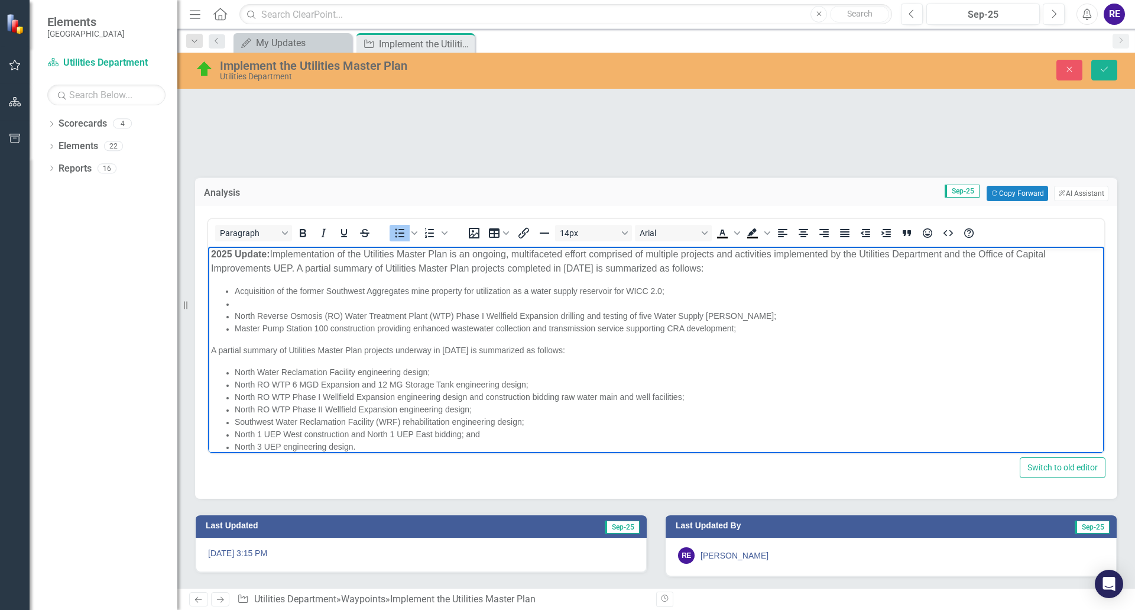
click at [235, 300] on li "Rich Text Area. Press ALT-0 for help." at bounding box center [668, 303] width 867 height 12
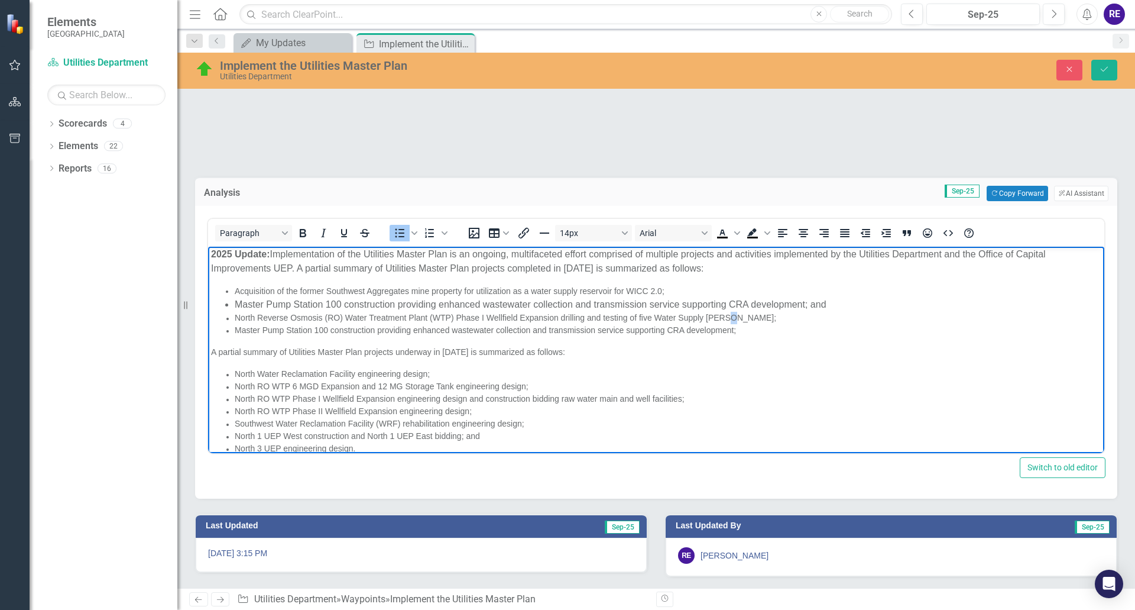
click at [728, 319] on span "North Reverse Osmosis (RO) Water Treatment Plant (WTP) Phase I Wellfield Expans…" at bounding box center [506, 317] width 542 height 9
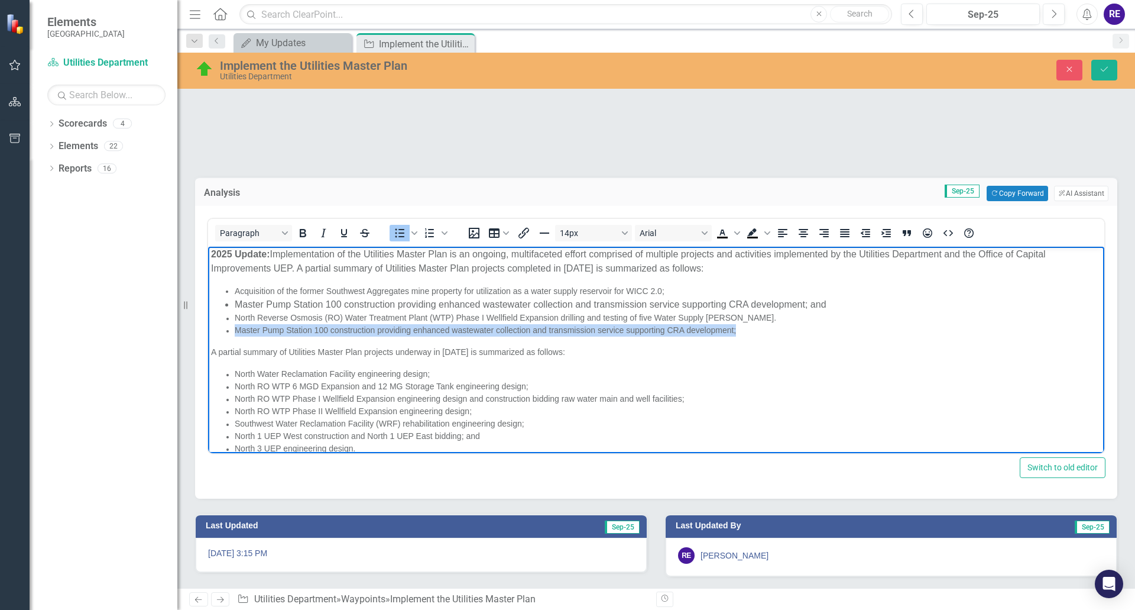
drag, startPoint x: 218, startPoint y: 332, endPoint x: 745, endPoint y: 329, distance: 526.8
click at [745, 329] on ul "Acquisition of the former Southwest Aggregates mine property for utilization as…" at bounding box center [656, 310] width 890 height 51
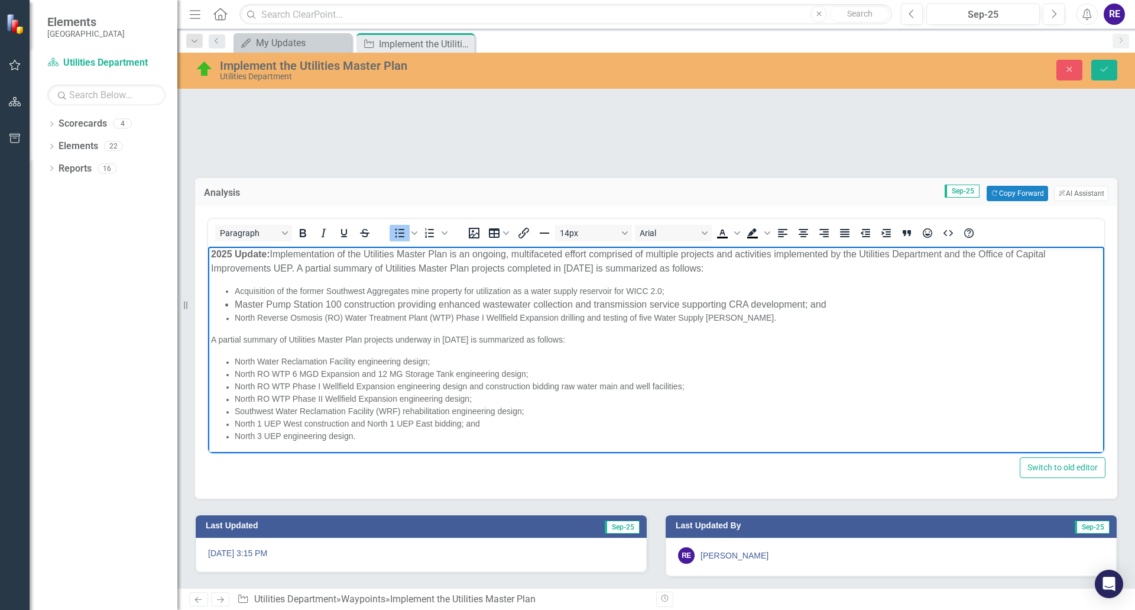
click at [412, 291] on span "Acquisition of the former Southwest Aggregates mine property for utilization as…" at bounding box center [450, 290] width 430 height 9
click at [412, 307] on li "Master Pump Station 100 construction providing enhanced wastewater collection a…" at bounding box center [668, 304] width 867 height 14
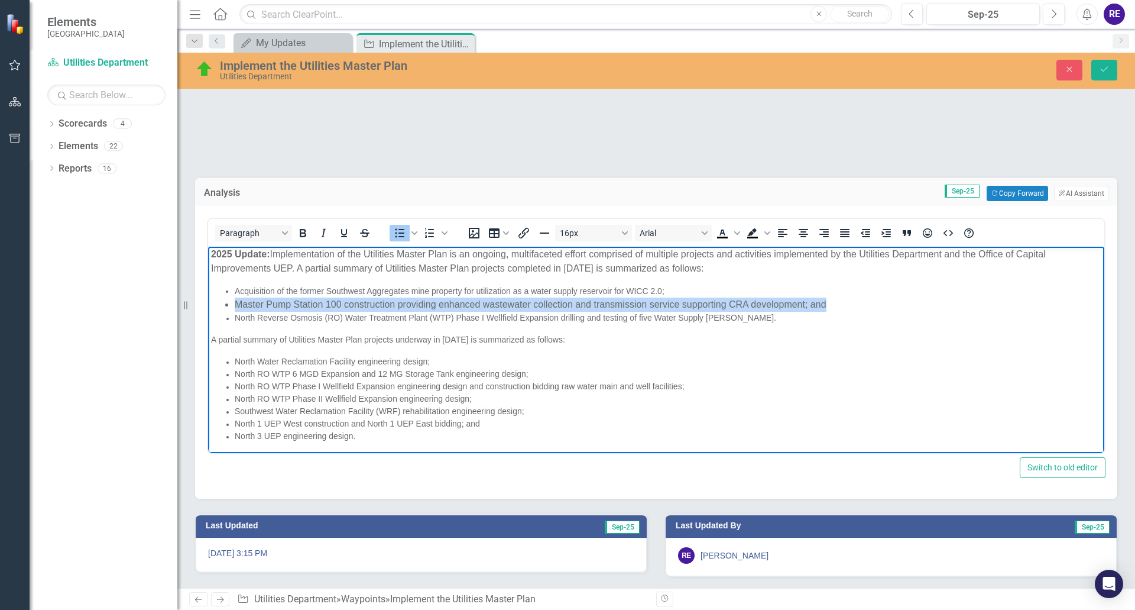
drag, startPoint x: 234, startPoint y: 302, endPoint x: 829, endPoint y: 304, distance: 596.0
click at [829, 304] on ul "Acquisition of the former Southwest Aggregates mine property for utilization as…" at bounding box center [656, 304] width 890 height 39
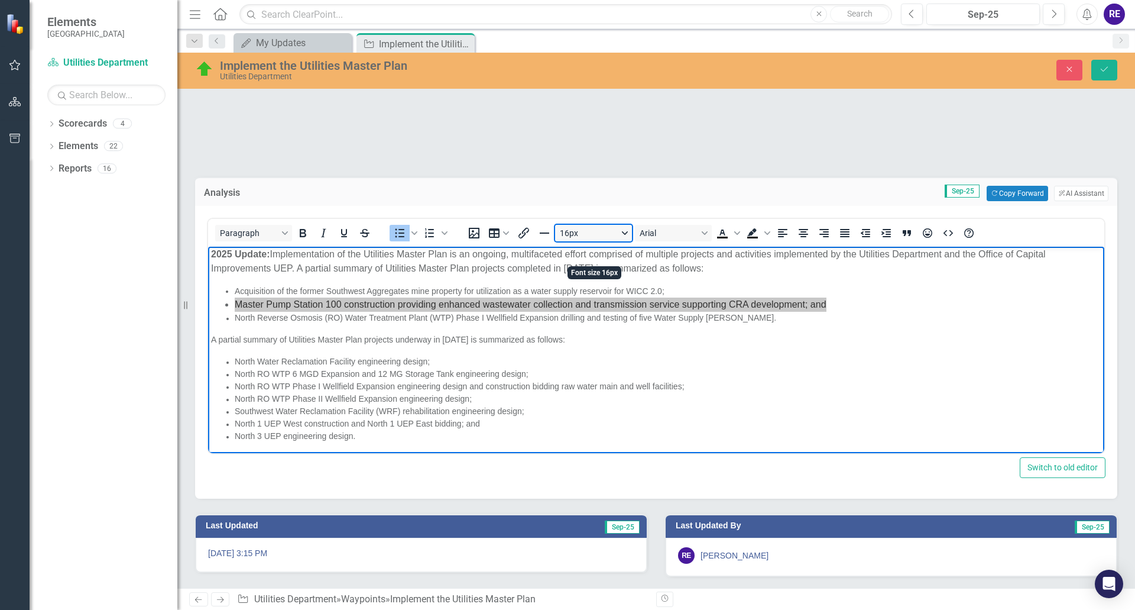
click at [628, 241] on button "16px" at bounding box center [593, 233] width 77 height 17
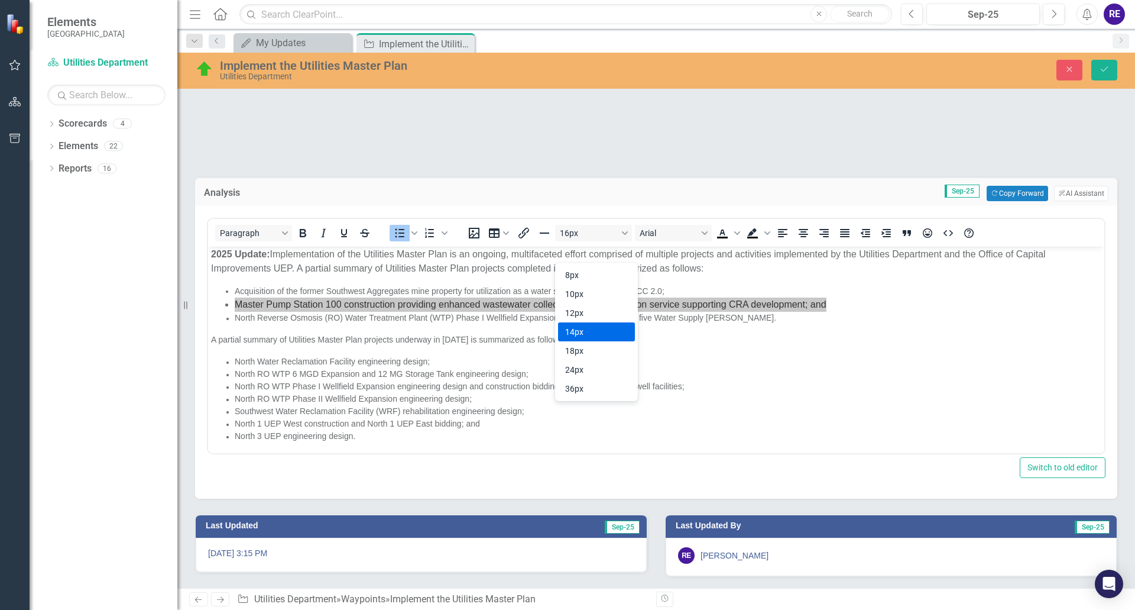
click at [589, 328] on div "14px" at bounding box center [588, 332] width 46 height 14
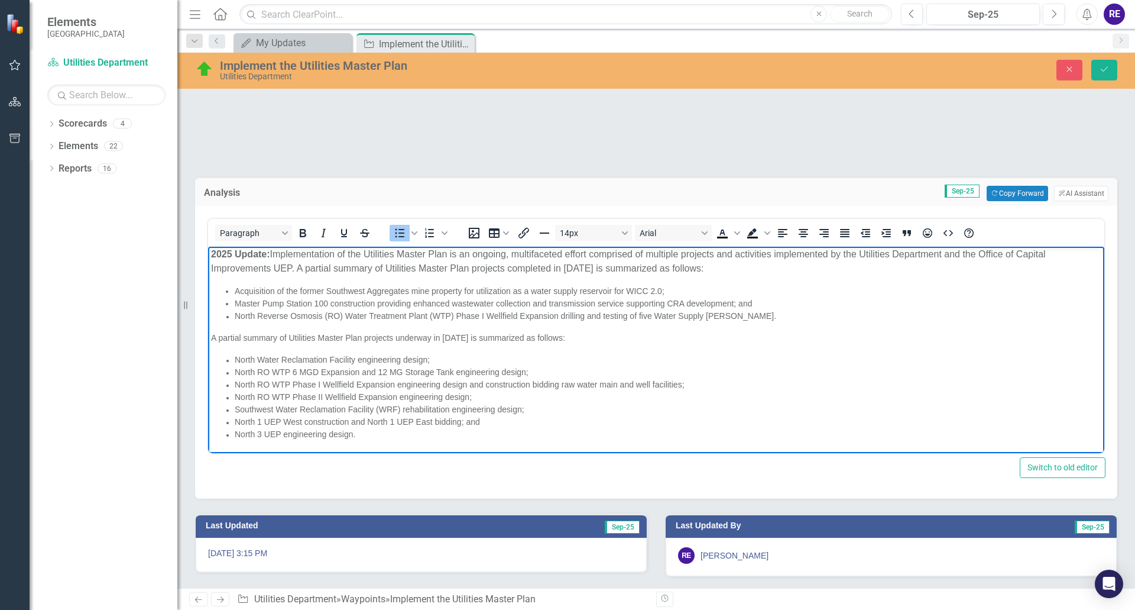
scroll to position [80, 0]
click at [993, 72] on icon "Save" at bounding box center [1104, 69] width 11 height 8
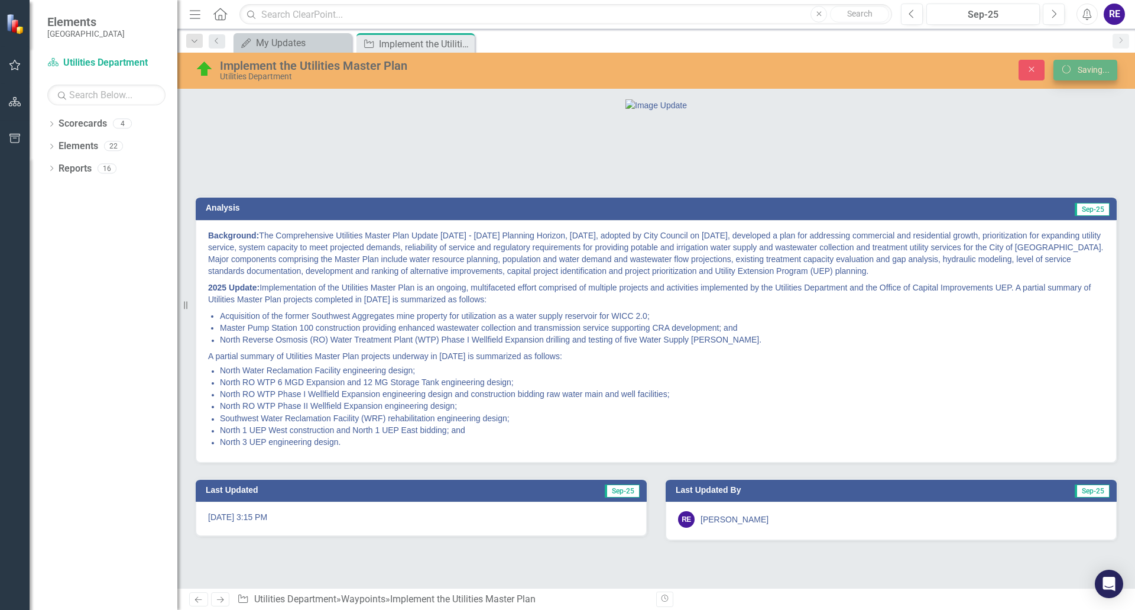
scroll to position [26, 0]
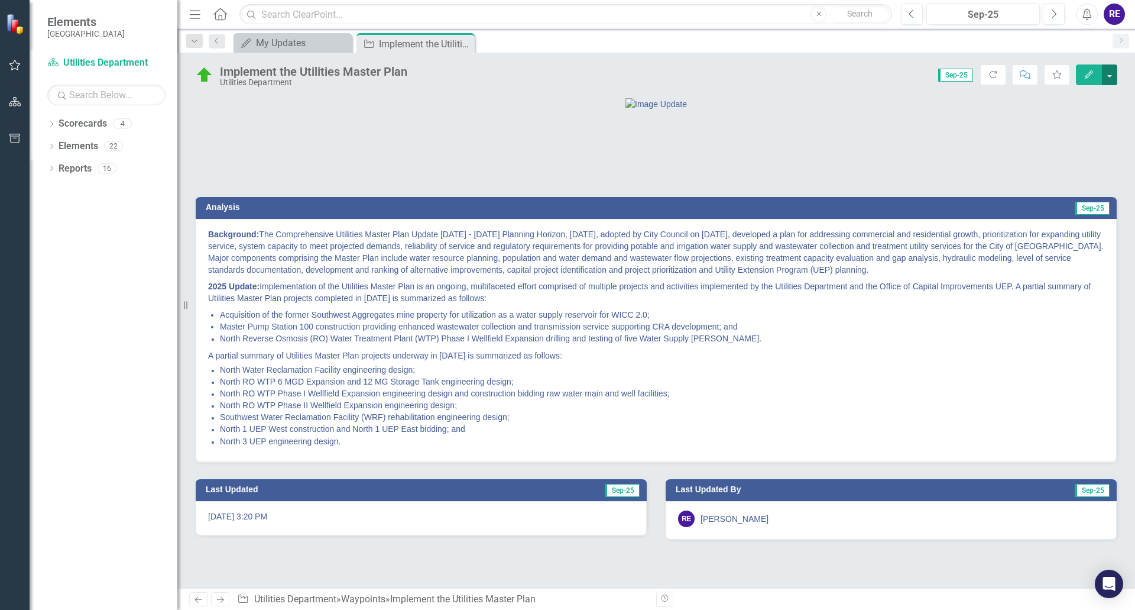
click at [993, 78] on button "button" at bounding box center [1109, 74] width 15 height 21
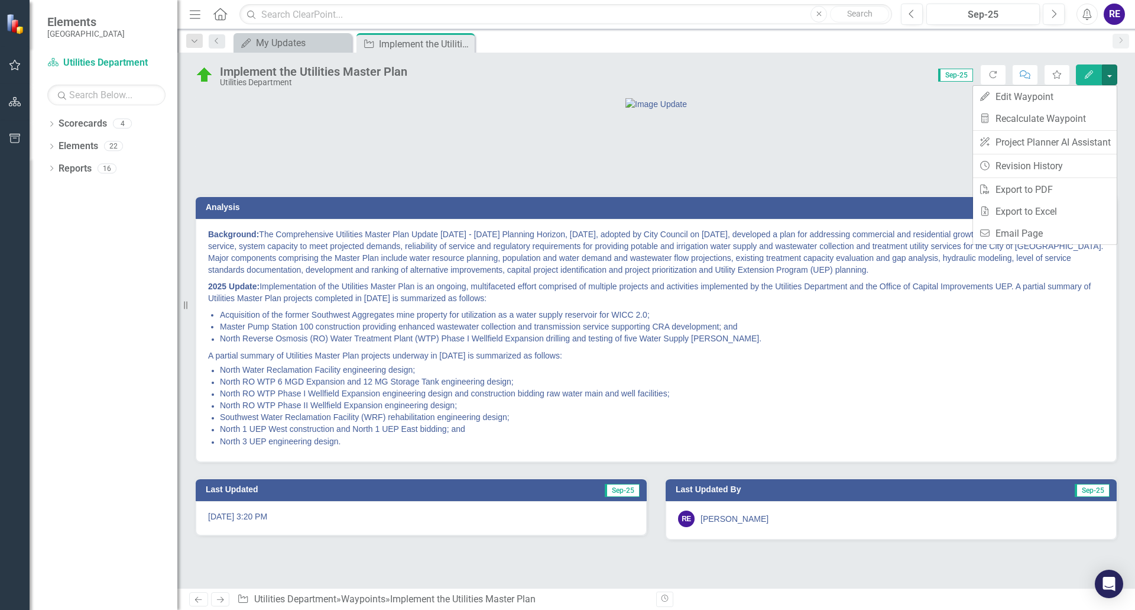
click at [926, 110] on div at bounding box center [656, 104] width 921 height 12
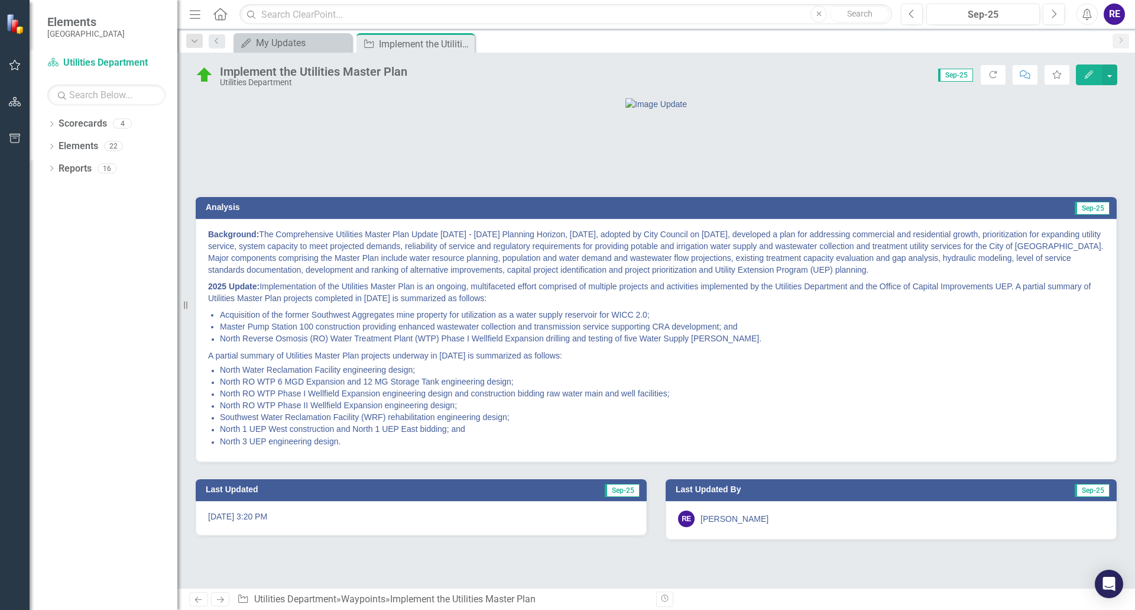
scroll to position [25, 0]
click at [926, 320] on li "Acquisition of the former Southwest Aggregates mine property for utilization as…" at bounding box center [662, 315] width 884 height 12
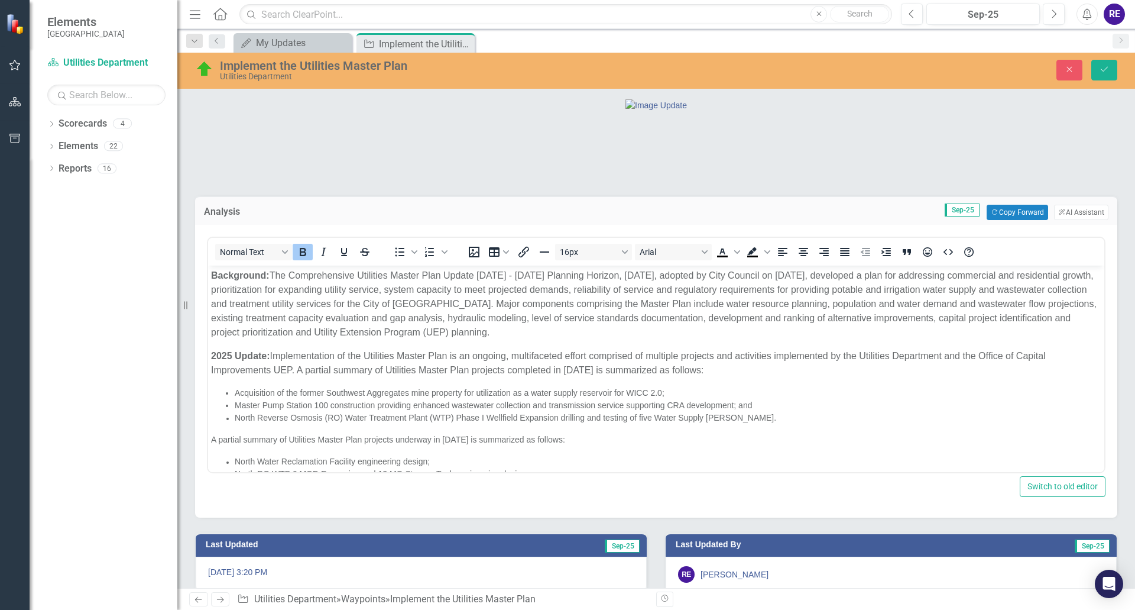
scroll to position [0, 0]
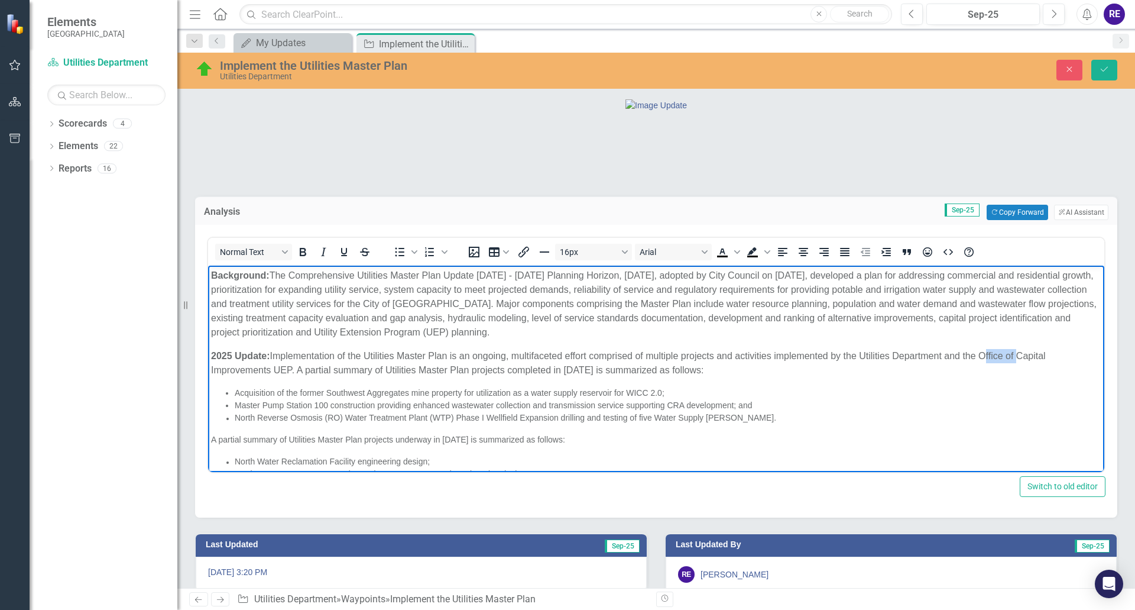
drag, startPoint x: 981, startPoint y: 354, endPoint x: 1016, endPoint y: 355, distance: 35.5
click at [993, 355] on p "2025 Update: Implementation of the Utilities Master Plan is an ongoing, multifa…" at bounding box center [656, 363] width 890 height 28
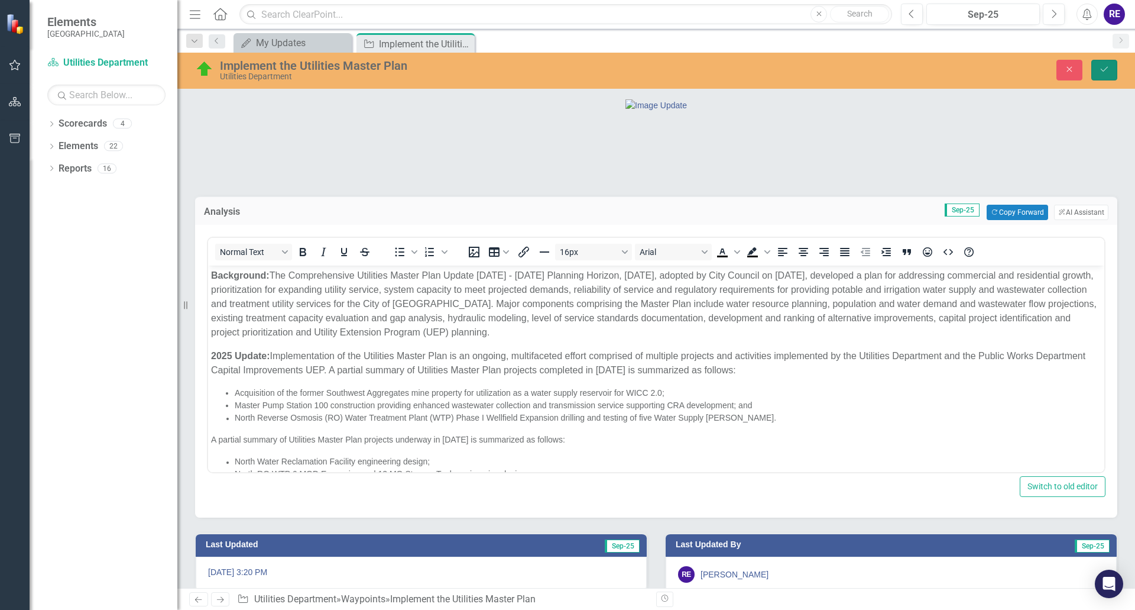
click at [993, 70] on icon "Save" at bounding box center [1104, 69] width 11 height 8
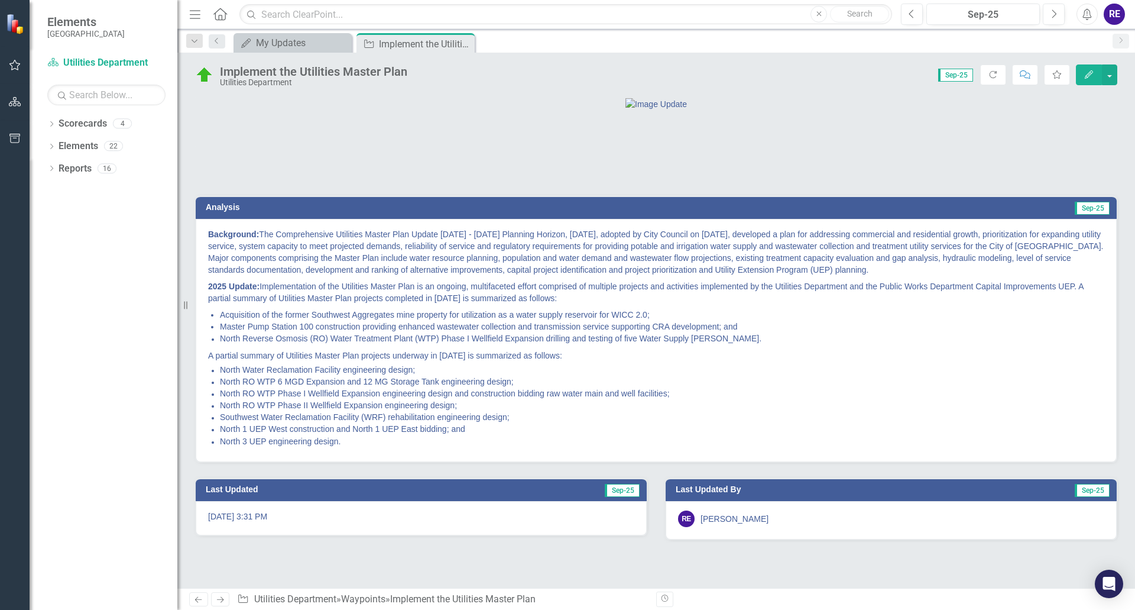
scroll to position [25, 0]
click at [289, 43] on div "My Updates" at bounding box center [295, 42] width 78 height 15
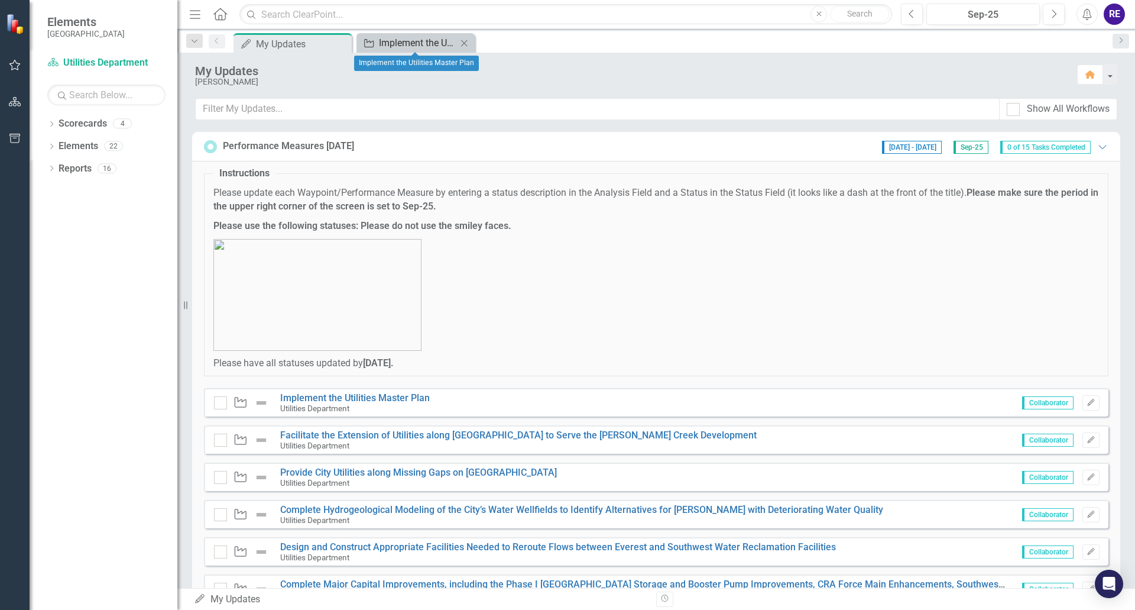
click at [391, 47] on div "Implement the Utilities Master Plan" at bounding box center [418, 42] width 78 height 15
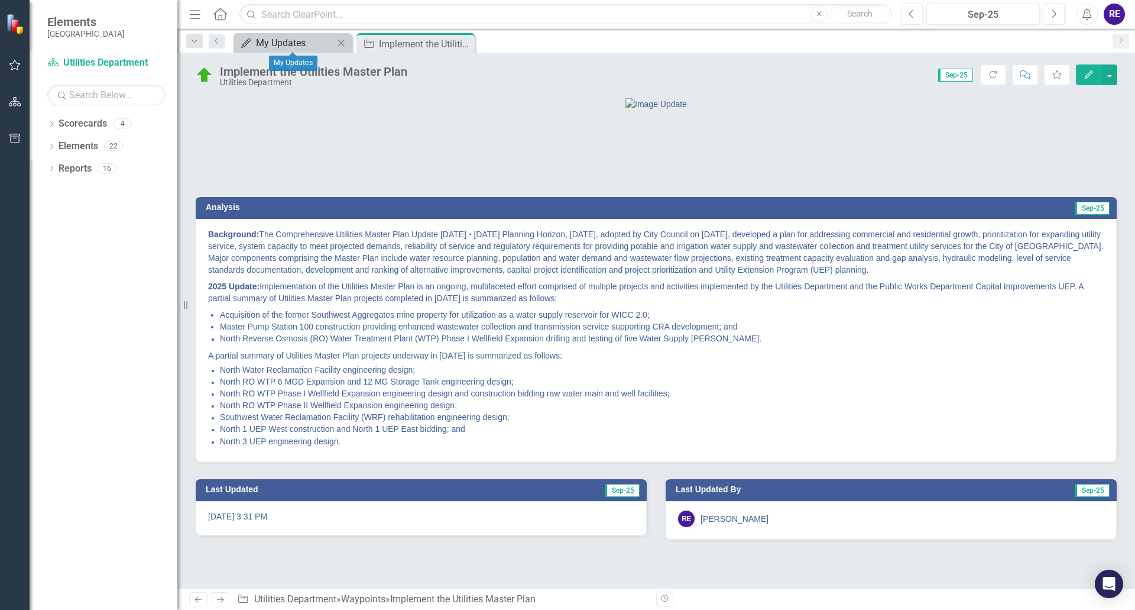
click at [285, 45] on div "My Updates" at bounding box center [295, 42] width 78 height 15
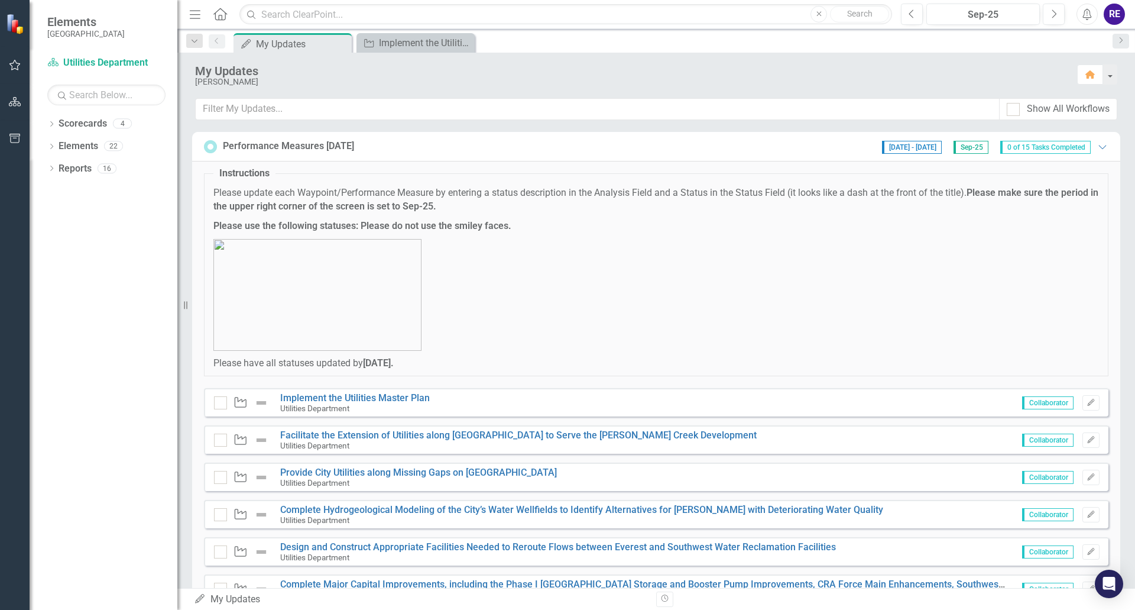
click at [210, 145] on icon at bounding box center [210, 146] width 13 height 13
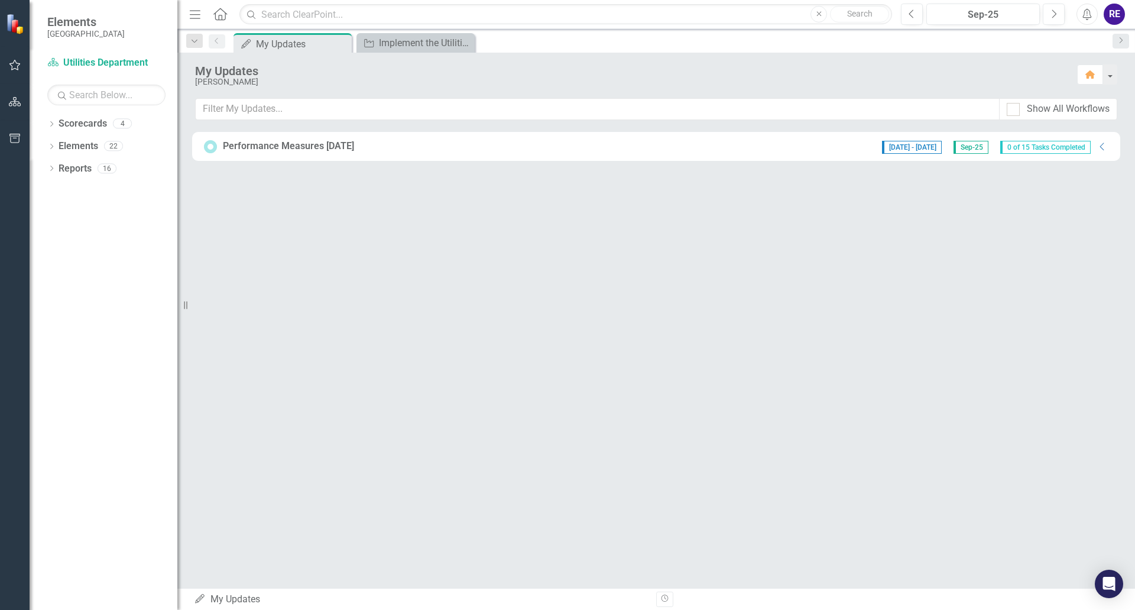
click at [210, 144] on icon at bounding box center [210, 146] width 13 height 13
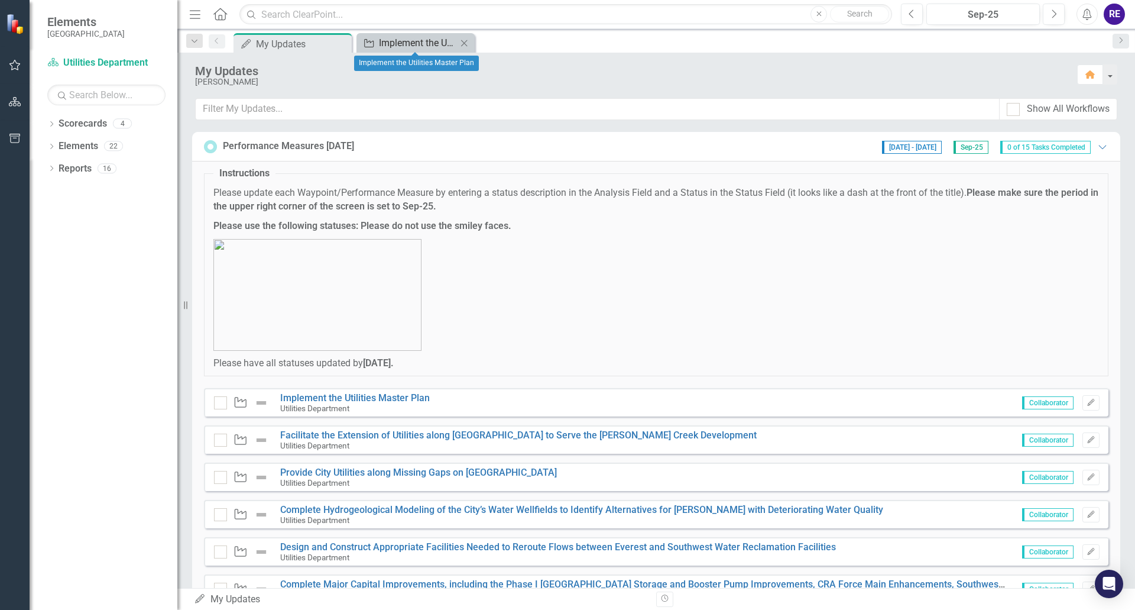
click at [396, 42] on div "Implement the Utilities Master Plan" at bounding box center [418, 42] width 78 height 15
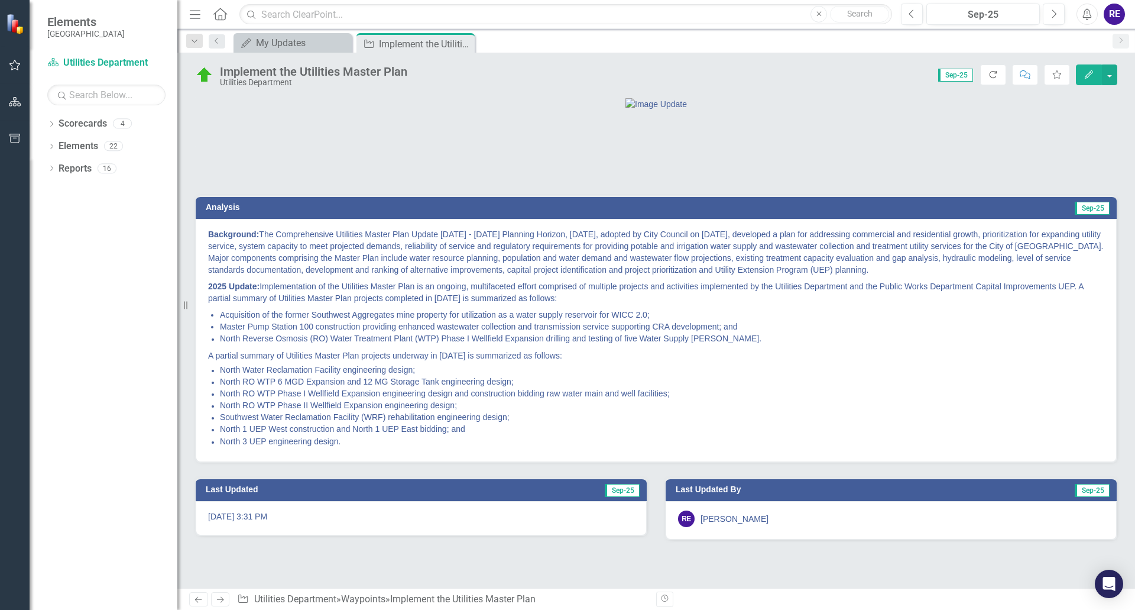
click at [989, 74] on icon "Refresh" at bounding box center [993, 74] width 11 height 8
click at [297, 41] on div "My Updates" at bounding box center [295, 42] width 78 height 15
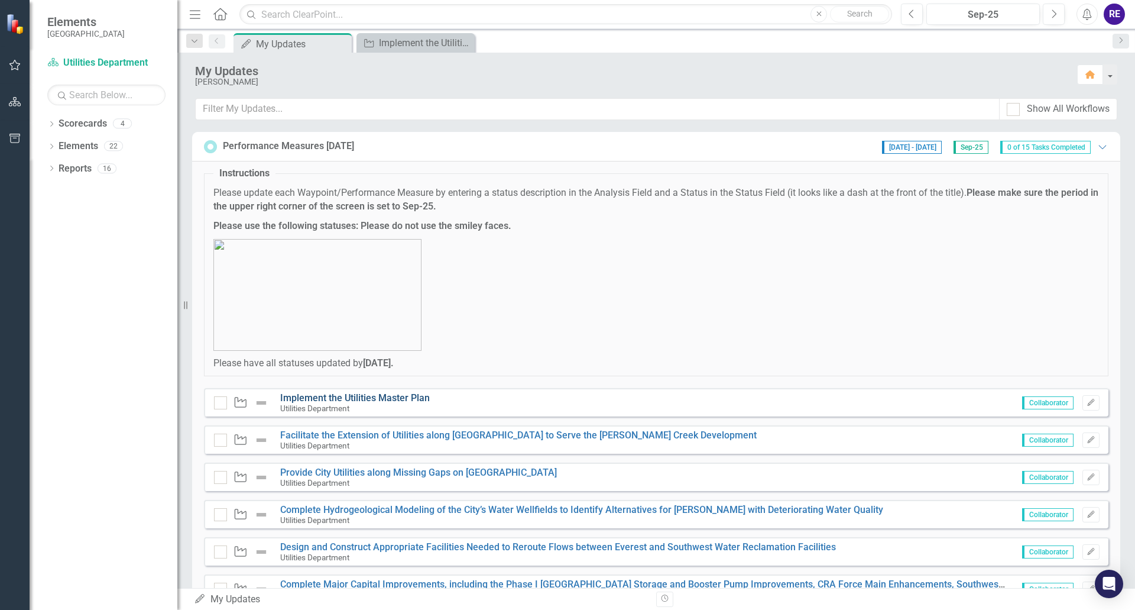
click at [402, 400] on link "Implement the Utilities Master Plan" at bounding box center [355, 397] width 150 height 11
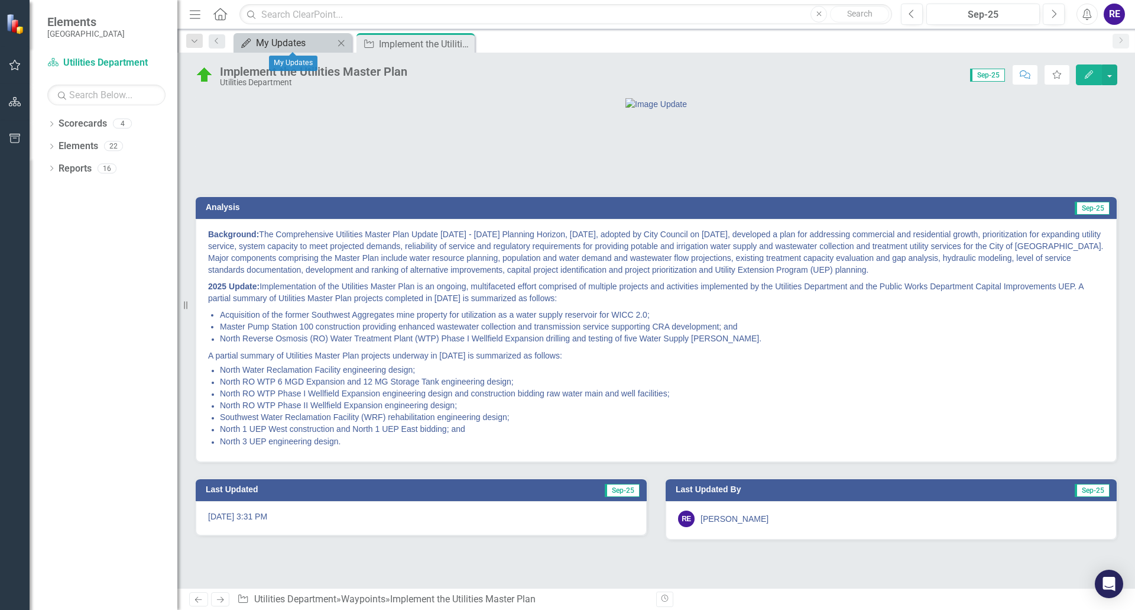
click at [296, 40] on div "My Updates" at bounding box center [295, 42] width 78 height 15
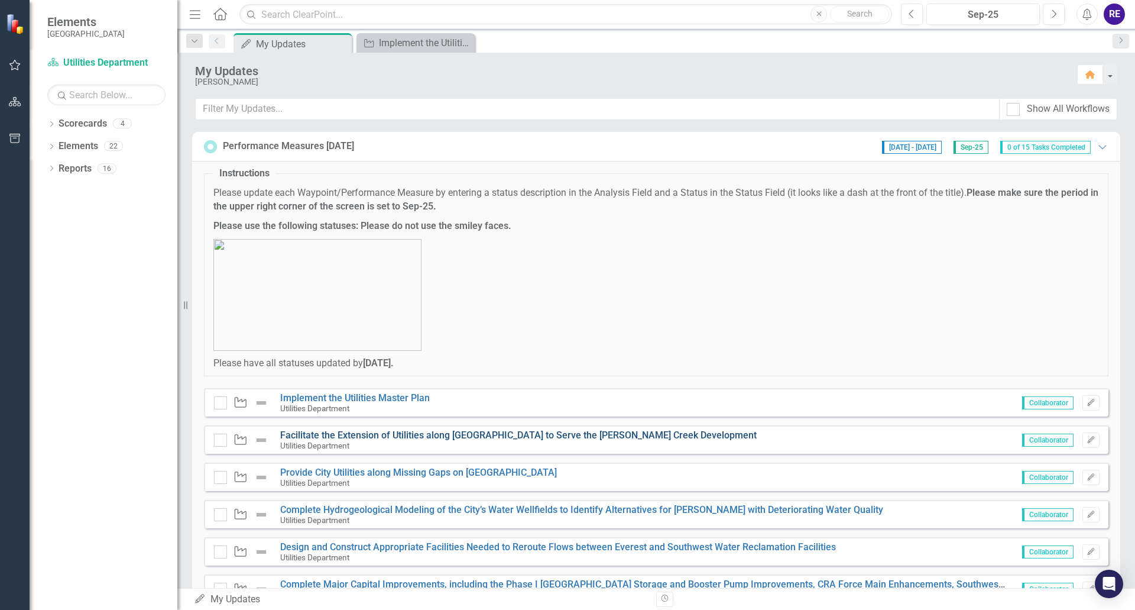
click at [585, 435] on link "Facilitate the Extension of Utilities along [GEOGRAPHIC_DATA] to Serve the [PER…" at bounding box center [518, 434] width 477 height 11
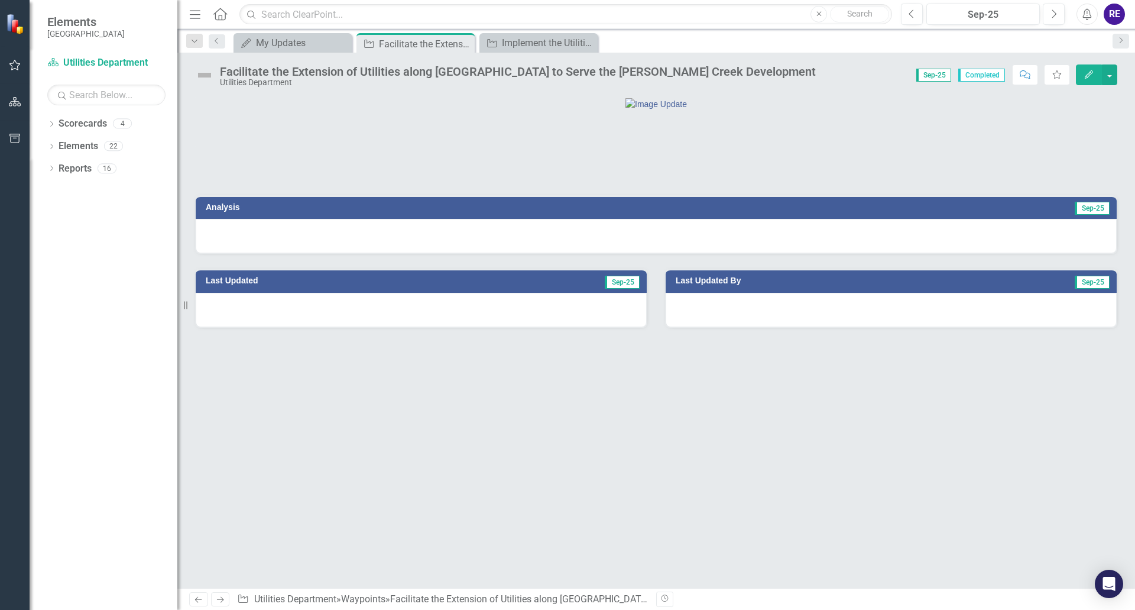
click at [597, 253] on div at bounding box center [656, 236] width 921 height 34
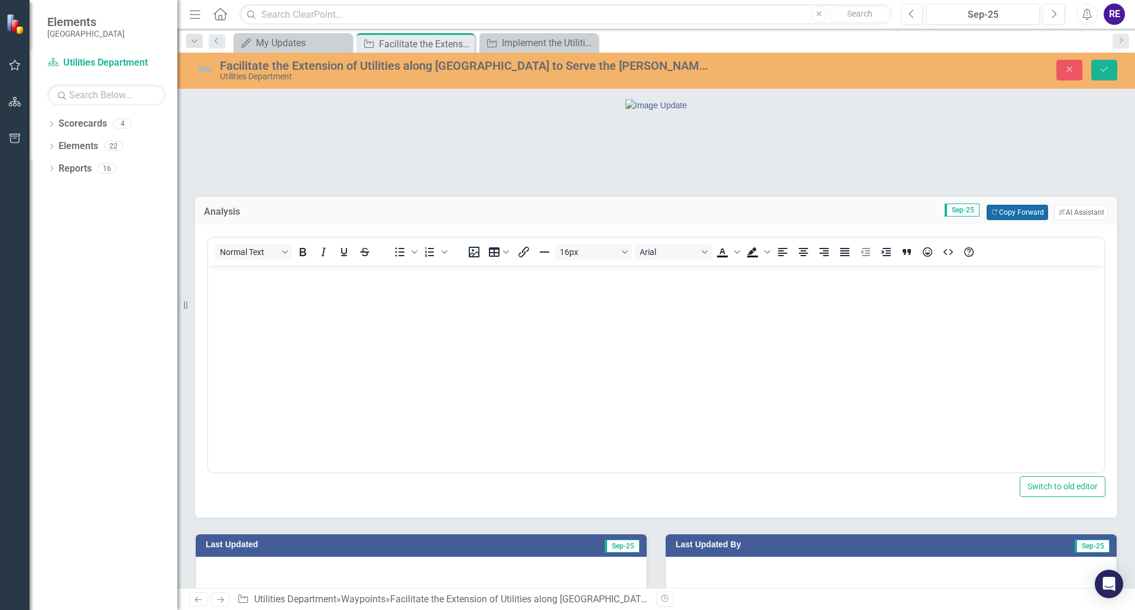
click at [993, 220] on button "Copy Forward Copy Forward" at bounding box center [1017, 212] width 61 height 15
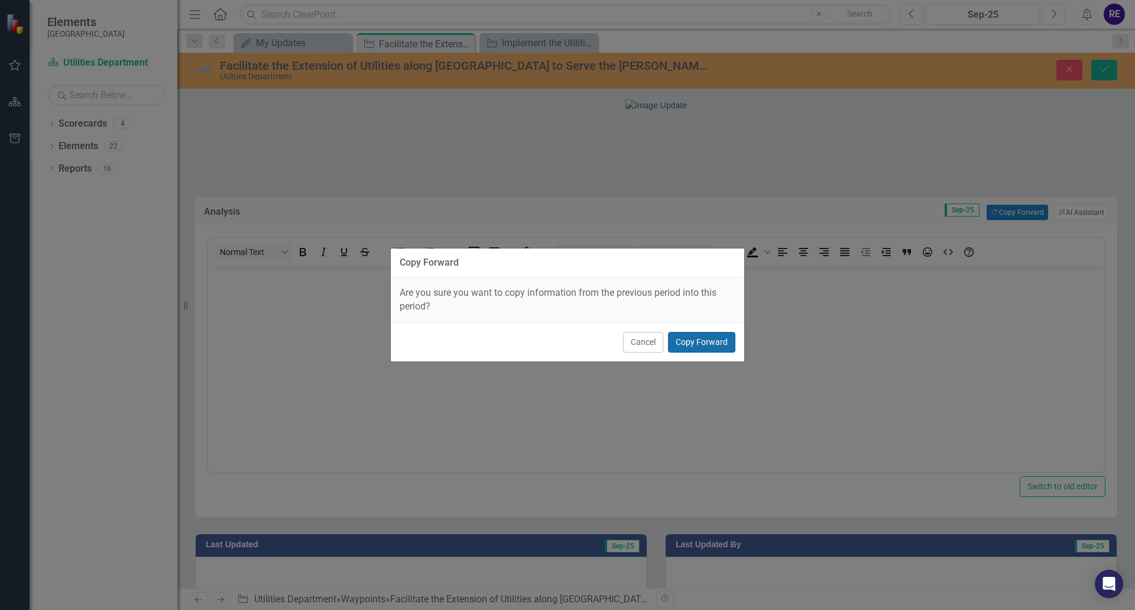
click at [705, 345] on button "Copy Forward" at bounding box center [701, 342] width 67 height 21
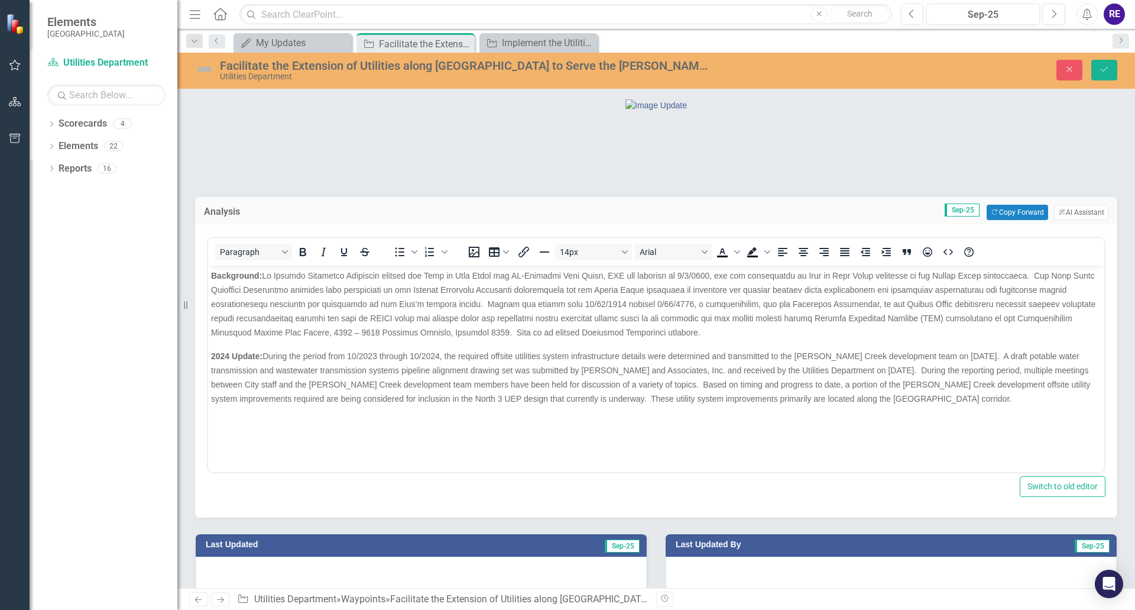
click at [595, 323] on p "Background:" at bounding box center [656, 303] width 890 height 71
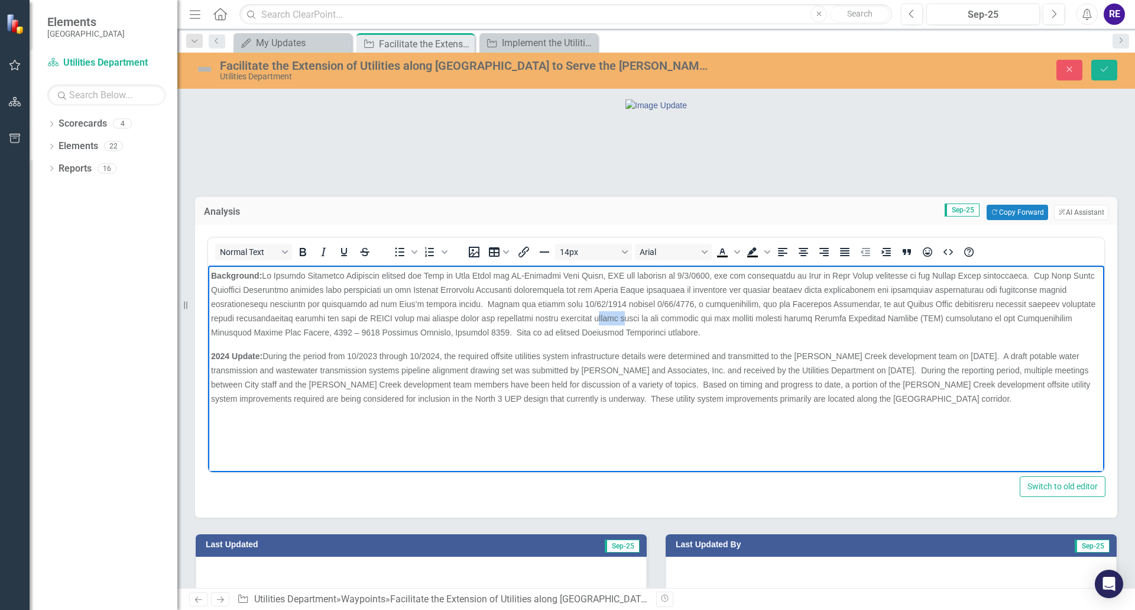
click at [595, 323] on p "Background:" at bounding box center [656, 303] width 890 height 71
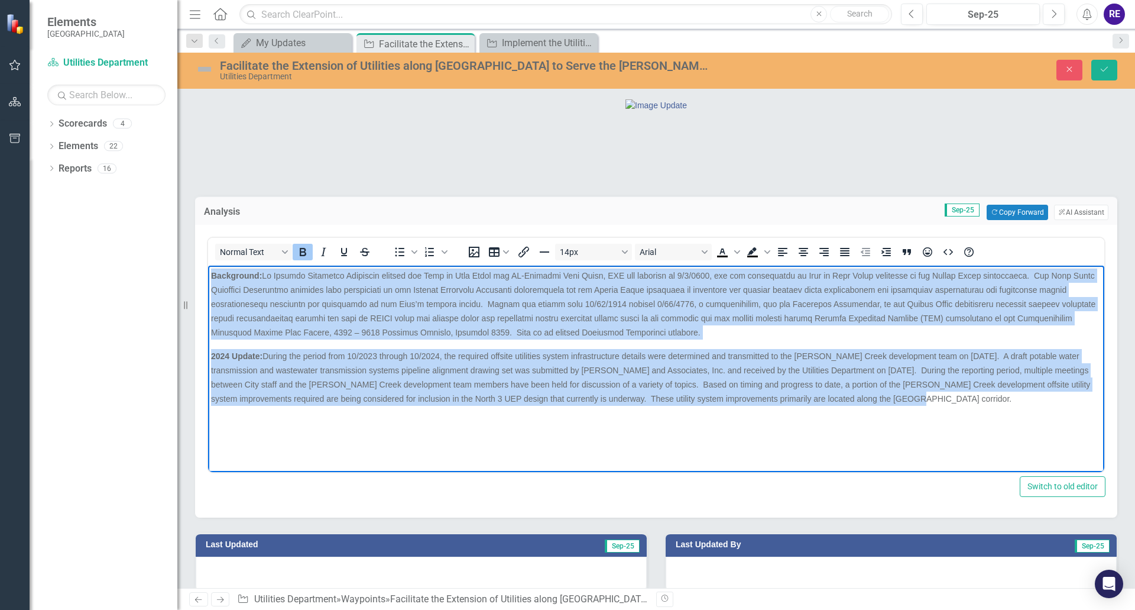
drag, startPoint x: 210, startPoint y: 274, endPoint x: 963, endPoint y: 398, distance: 762.2
click at [963, 398] on body "Background: 2024 Update: During the period from 10/2023 through 10/2024, the re…" at bounding box center [656, 353] width 896 height 177
copy body "Loremipsum: Do Sitamet Consectet Adipiscin elitsed doe Temp in Utla Etdol mag A…"
click at [458, 435] on body "Background: 2024 Update: During the period from 10/2023 through 10/2024, the re…" at bounding box center [656, 353] width 896 height 177
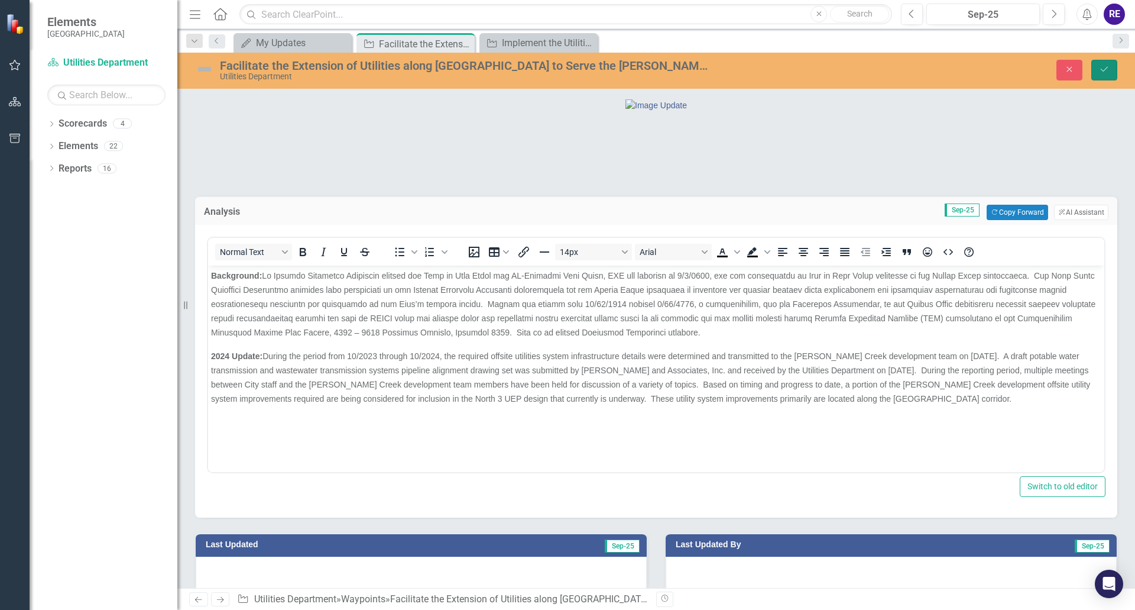
click at [993, 70] on icon "Save" at bounding box center [1104, 69] width 11 height 8
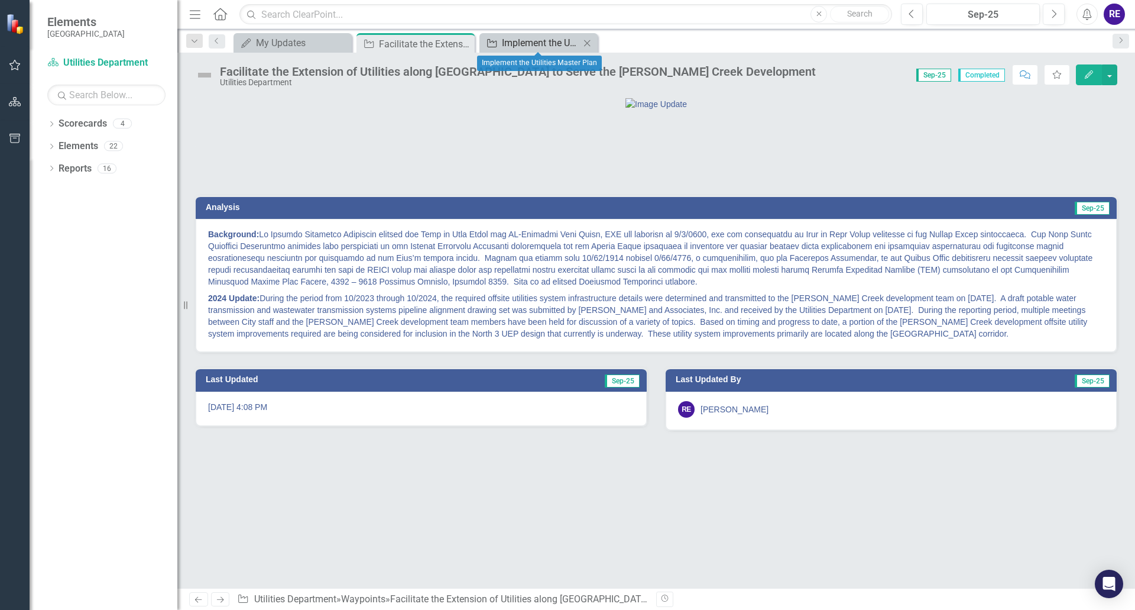
click at [510, 46] on div "Implement the Utilities Master Plan" at bounding box center [541, 42] width 78 height 15
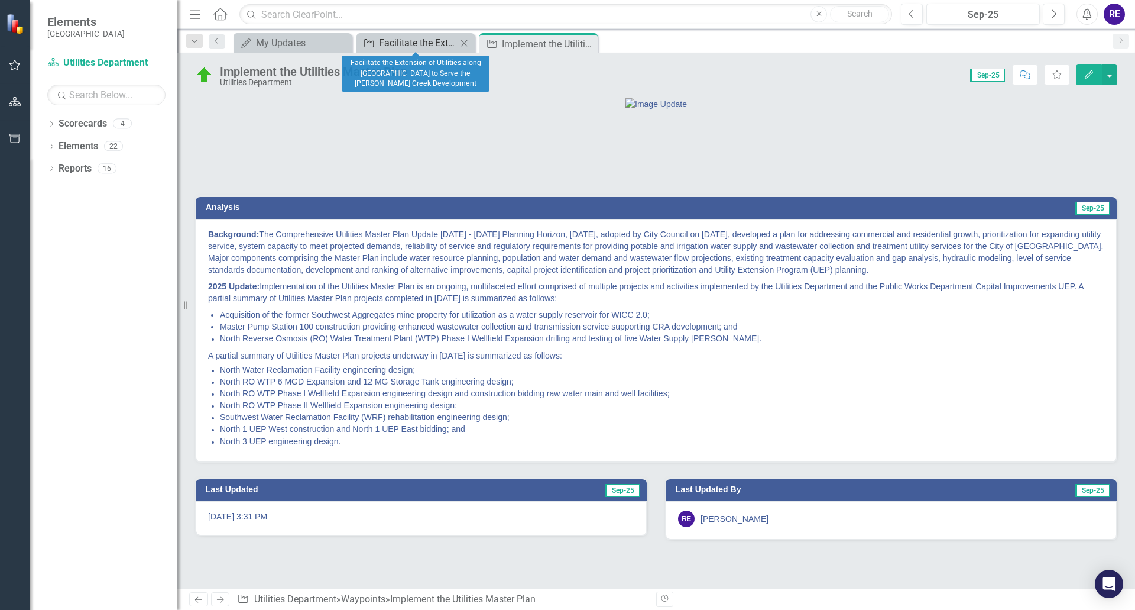
click at [427, 45] on div "Facilitate the Extension of Utilities along [GEOGRAPHIC_DATA] to Serve the [PER…" at bounding box center [418, 42] width 78 height 15
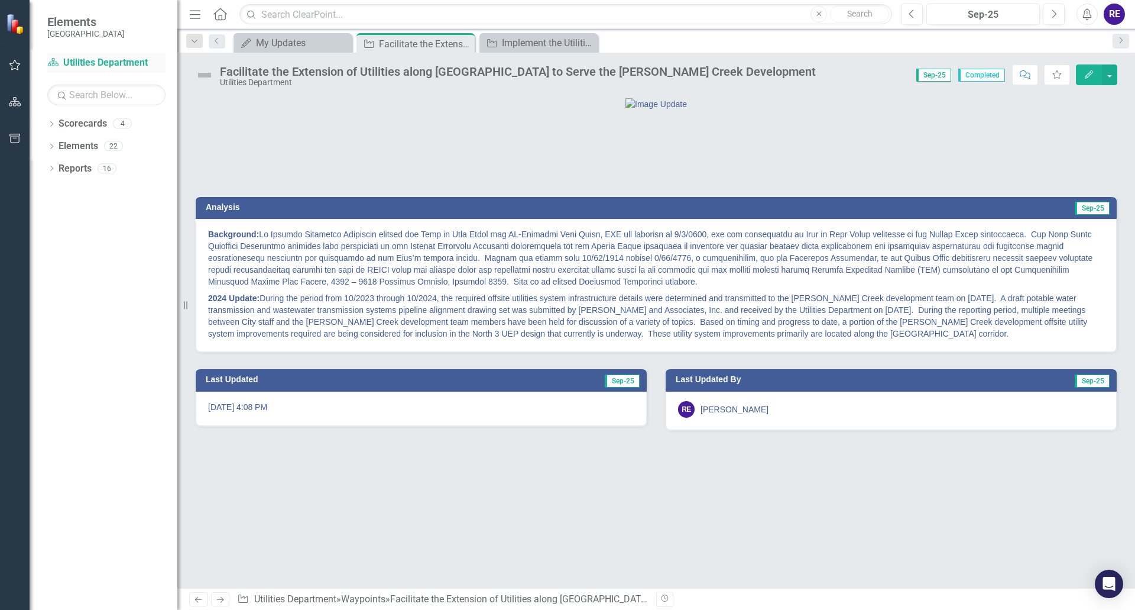
click at [112, 62] on link "Scorecard Utilities Department" at bounding box center [106, 63] width 118 height 14
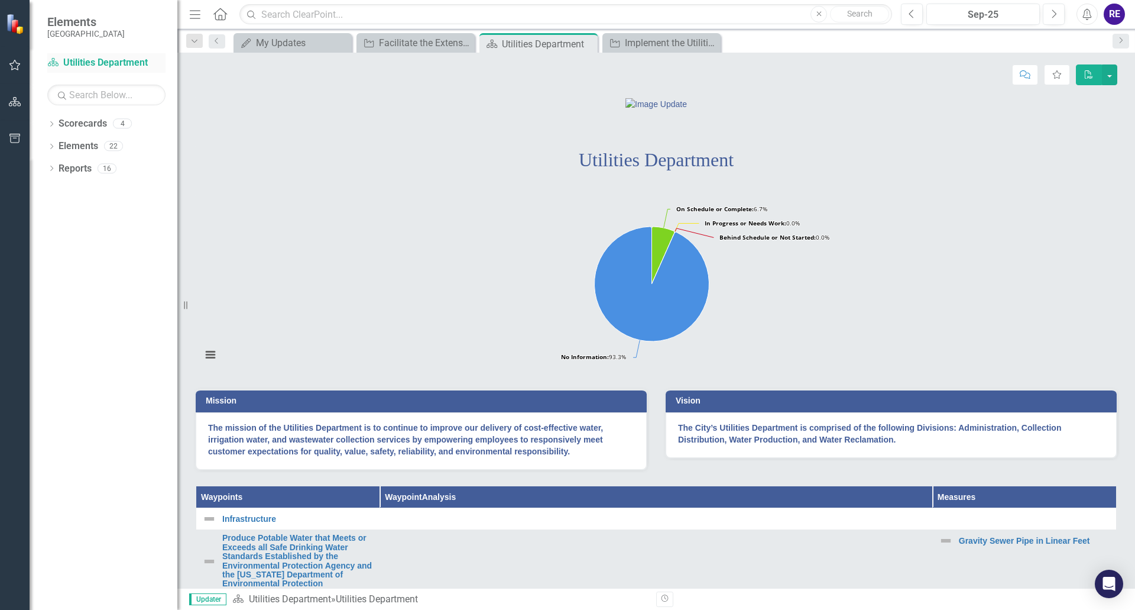
click at [112, 62] on link "Scorecard Utilities Department" at bounding box center [106, 63] width 118 height 14
click at [433, 44] on div "Facilitate the Extension of Utilities along [GEOGRAPHIC_DATA] to Serve the [PER…" at bounding box center [418, 42] width 78 height 15
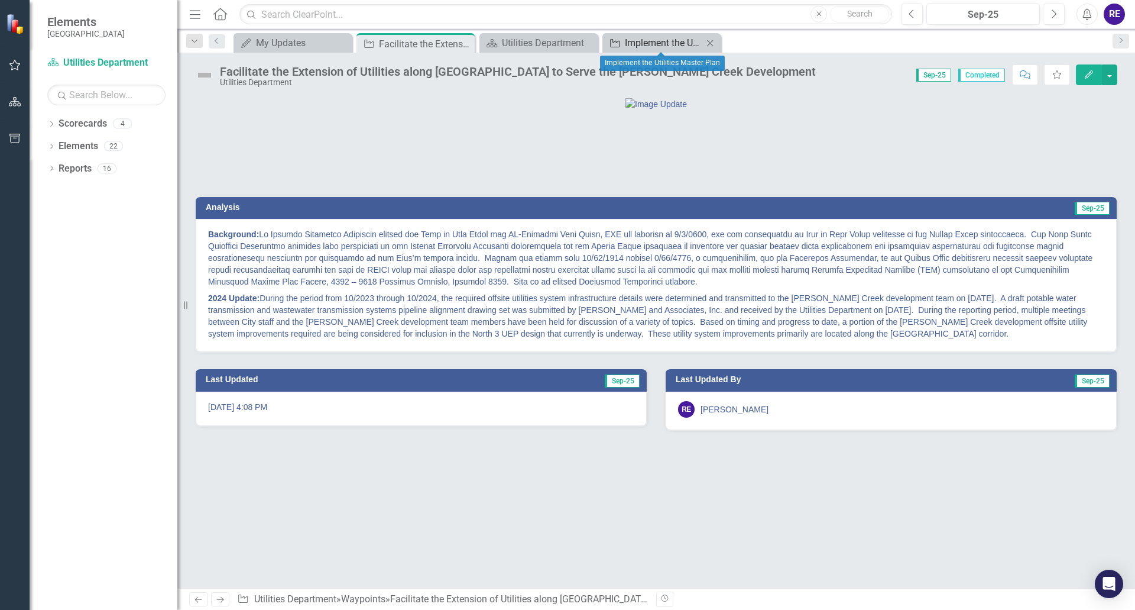
click at [634, 44] on div "Implement the Utilities Master Plan" at bounding box center [664, 42] width 78 height 15
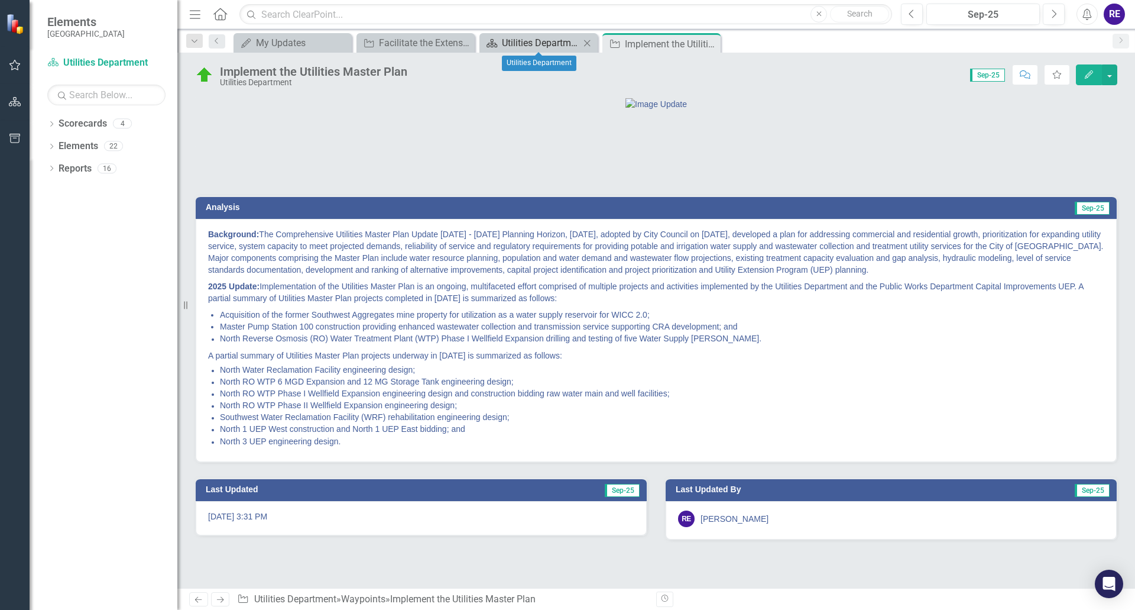
click at [514, 41] on div "Utilities Department" at bounding box center [541, 42] width 78 height 15
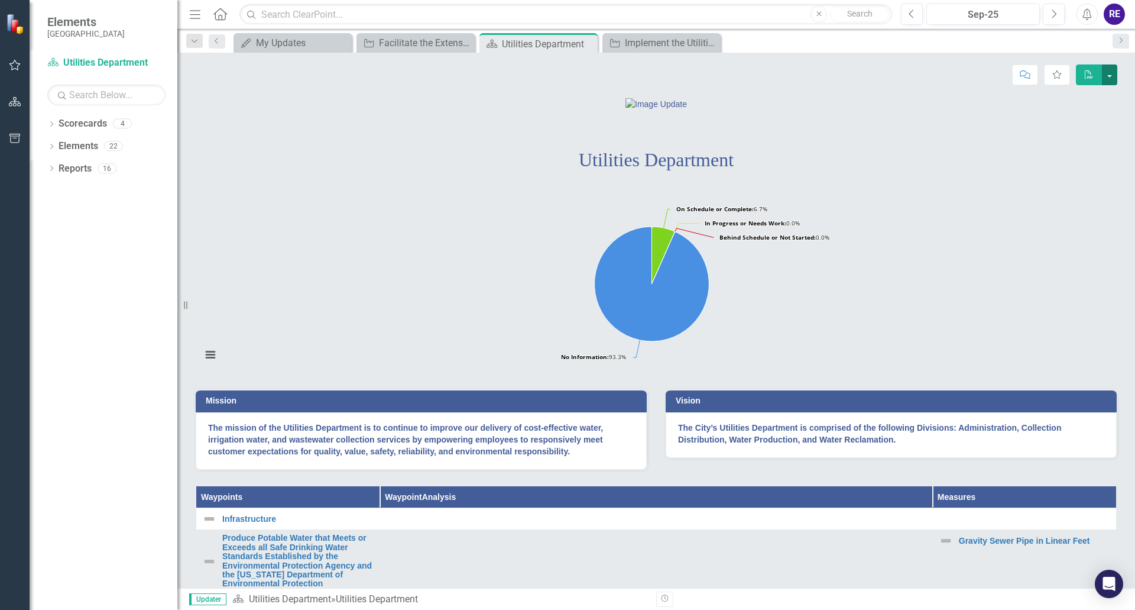
click at [993, 76] on button "button" at bounding box center [1109, 74] width 15 height 21
click at [941, 110] on div at bounding box center [656, 104] width 921 height 12
